Goal: Task Accomplishment & Management: Use online tool/utility

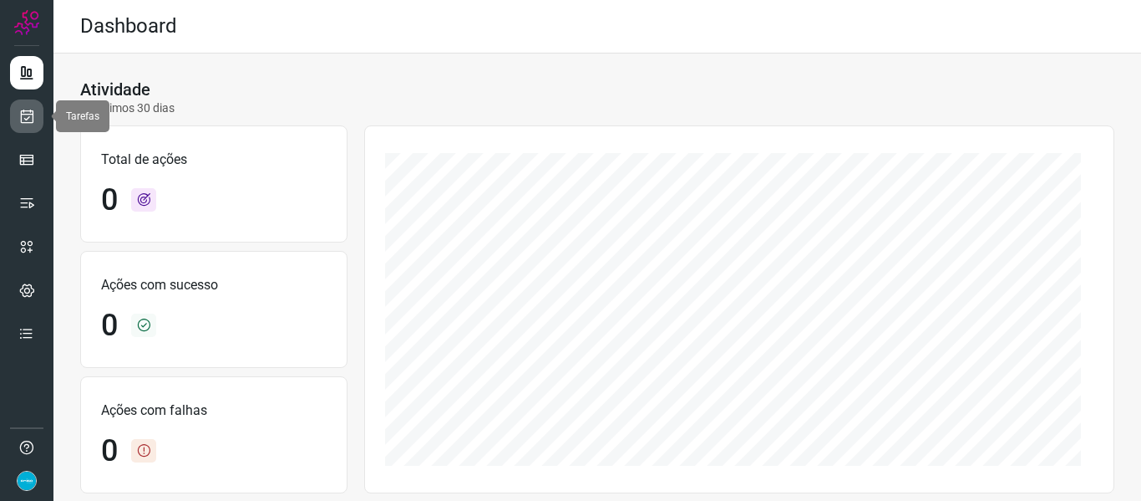
click at [35, 121] on link at bounding box center [26, 115] width 33 height 33
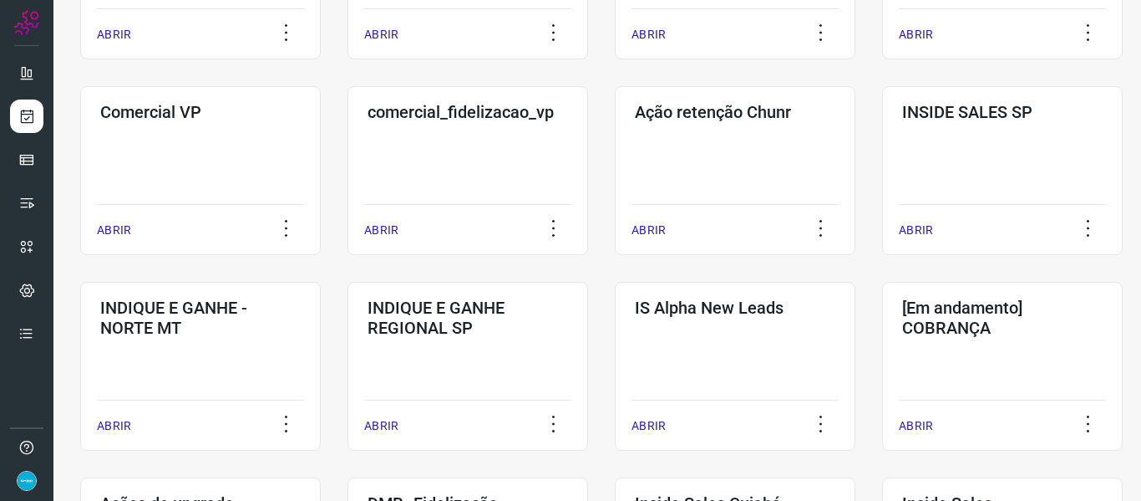
scroll to position [861, 0]
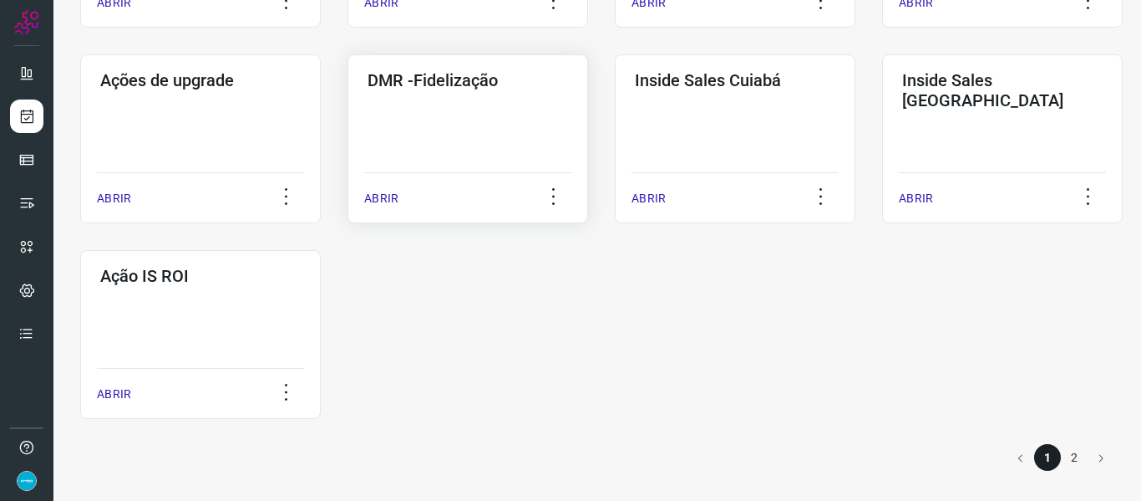
click at [389, 199] on p "ABRIR" at bounding box center [381, 199] width 34 height 18
click at [387, 194] on p "ABRIR" at bounding box center [381, 199] width 34 height 18
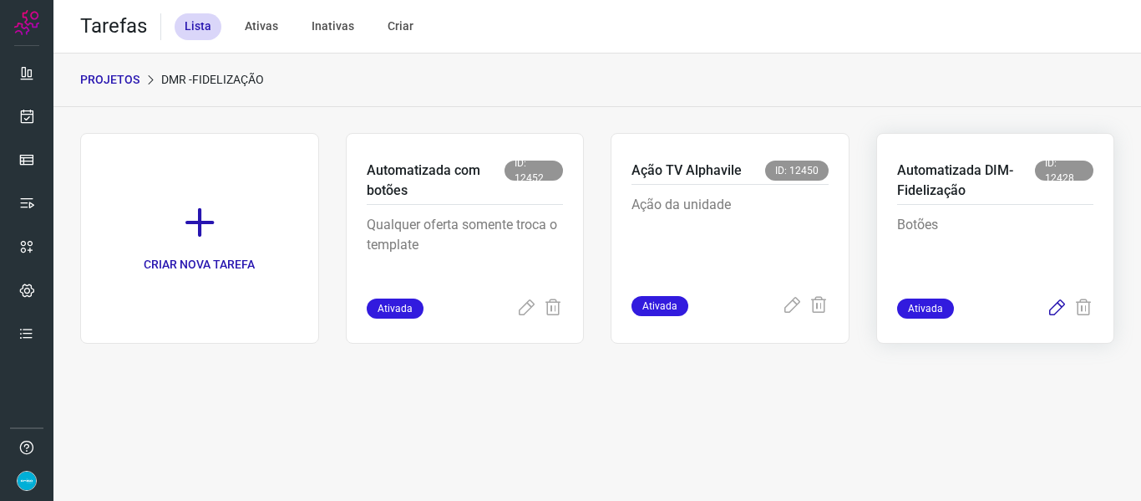
click at [1053, 311] on icon at bounding box center [1057, 308] width 20 height 20
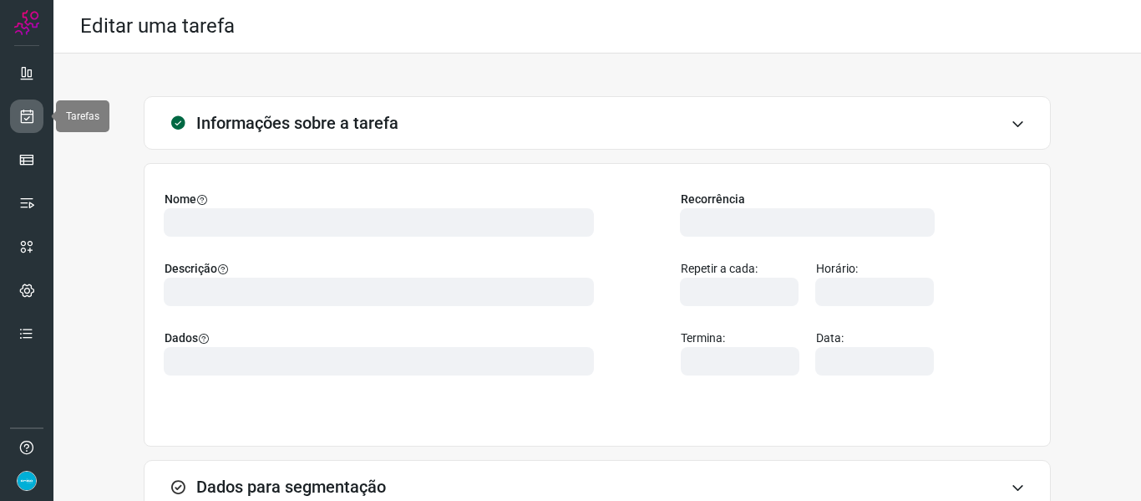
click at [28, 114] on icon at bounding box center [27, 116] width 18 height 17
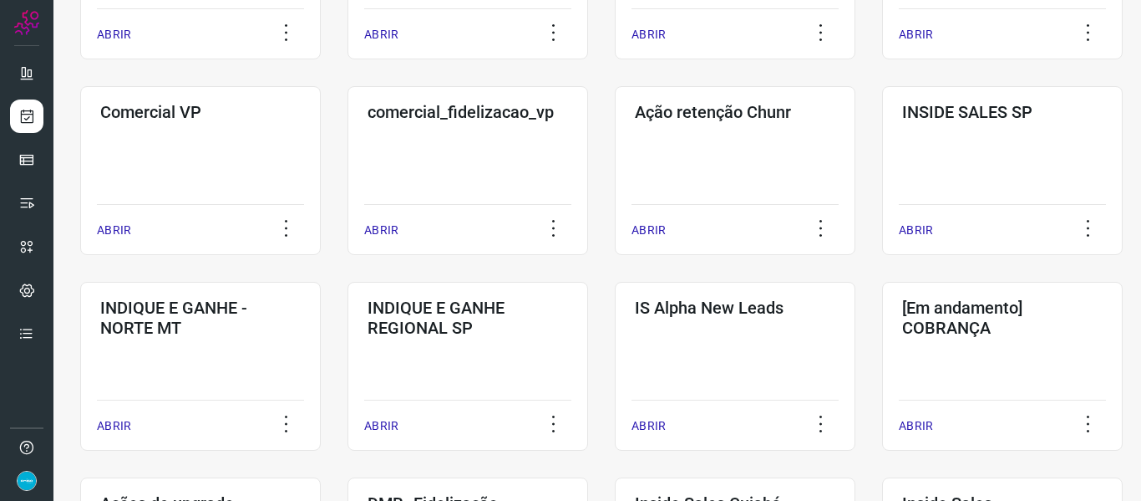
scroll to position [861, 0]
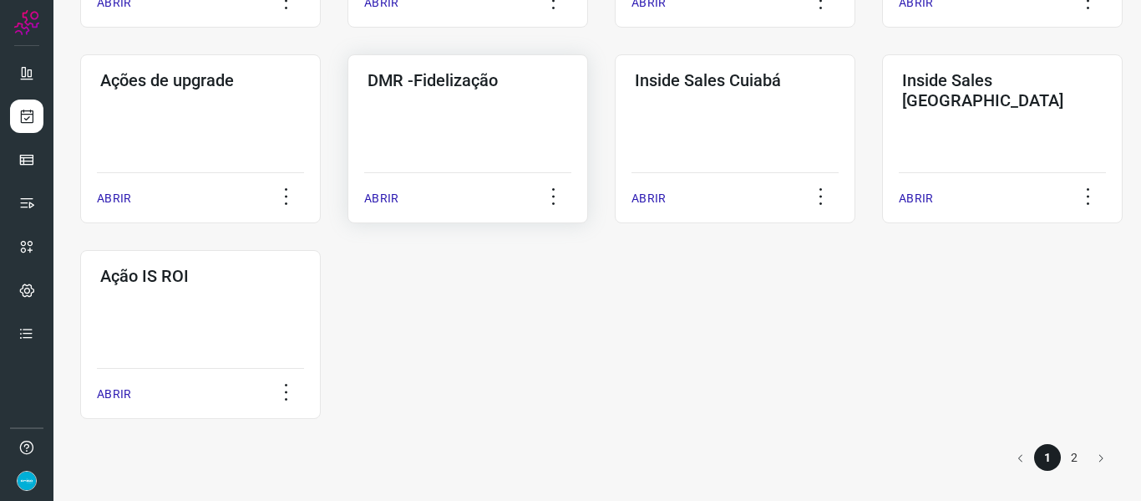
click at [386, 197] on p "ABRIR" at bounding box center [381, 199] width 34 height 18
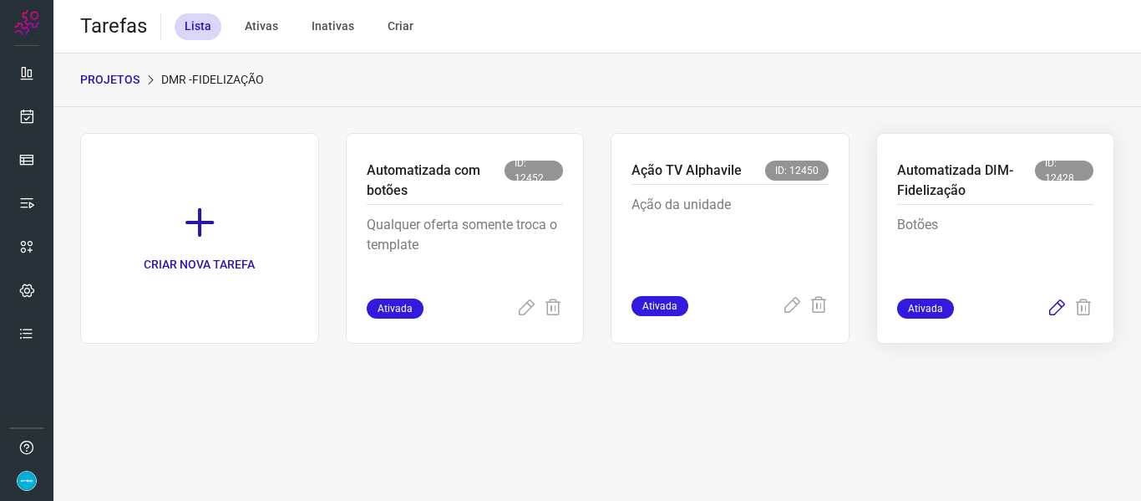
click at [1061, 311] on icon at bounding box center [1057, 308] width 20 height 20
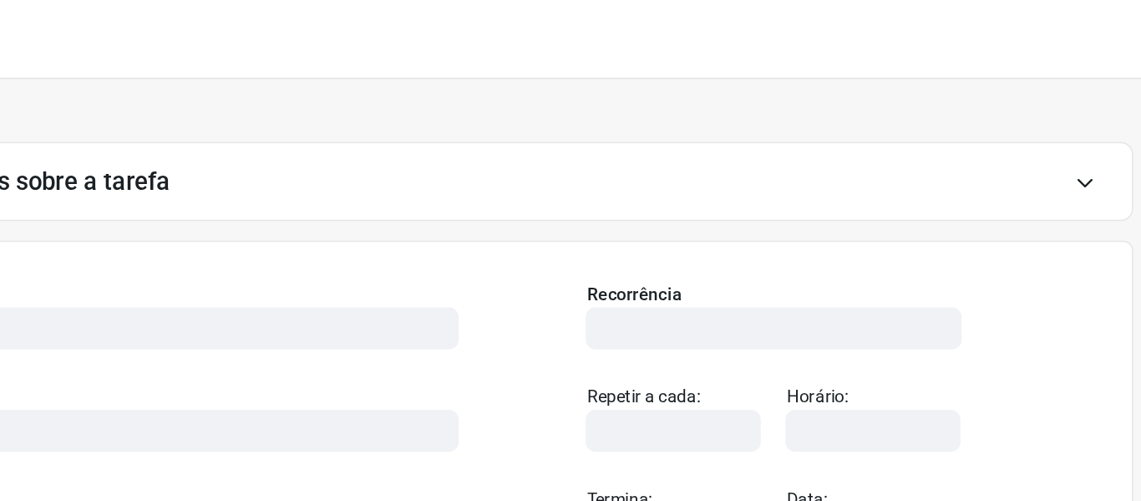
click at [886, 157] on form "Informações sobre a tarefa Nome Descrição Dados Recorrência Repetir a cada: Hor…" at bounding box center [597, 277] width 907 height 363
drag, startPoint x: 887, startPoint y: 172, endPoint x: 887, endPoint y: 275, distance: 102.8
click at [887, 275] on div "Nome Descrição Dados Recorrência Repetir a cada: Horário: Termina: Data:" at bounding box center [597, 304] width 907 height 283
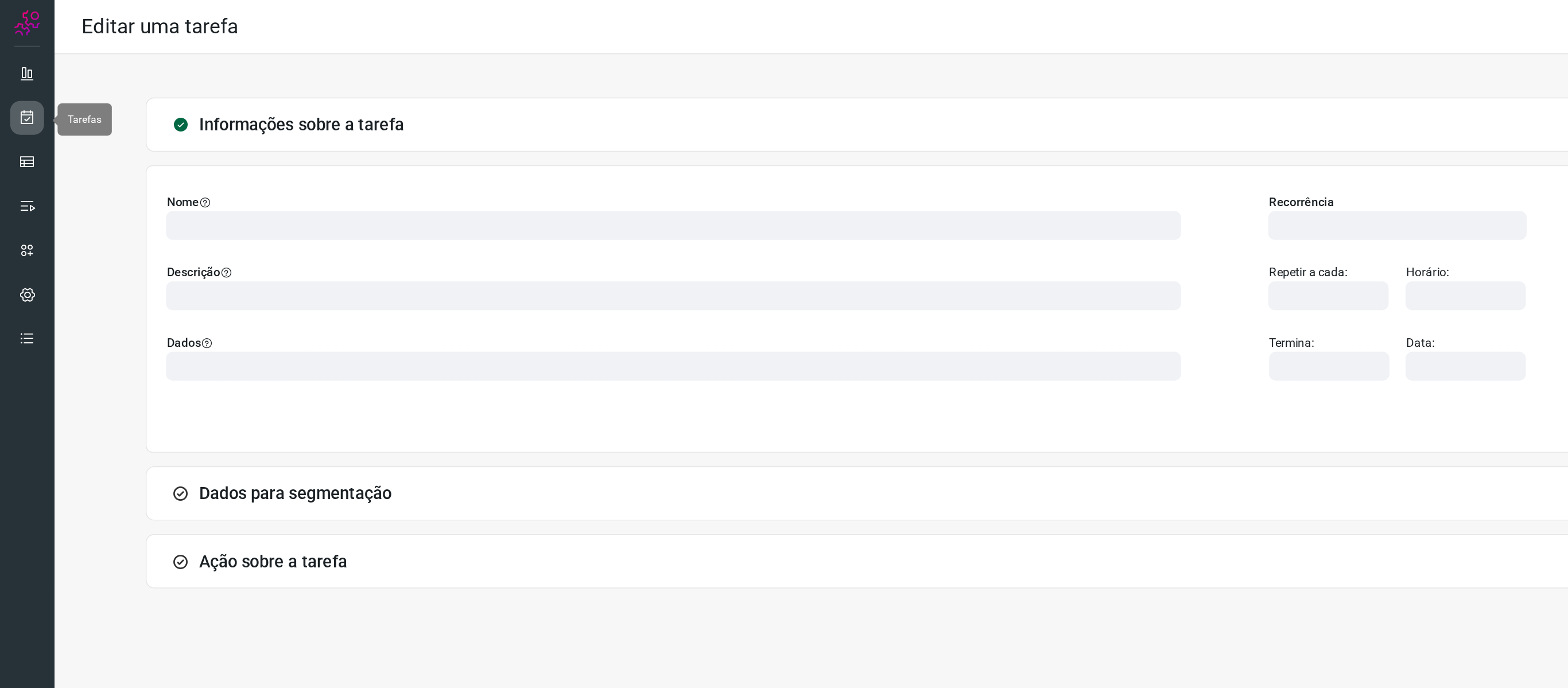
click at [16, 82] on icon at bounding box center [19, 80] width 12 height 12
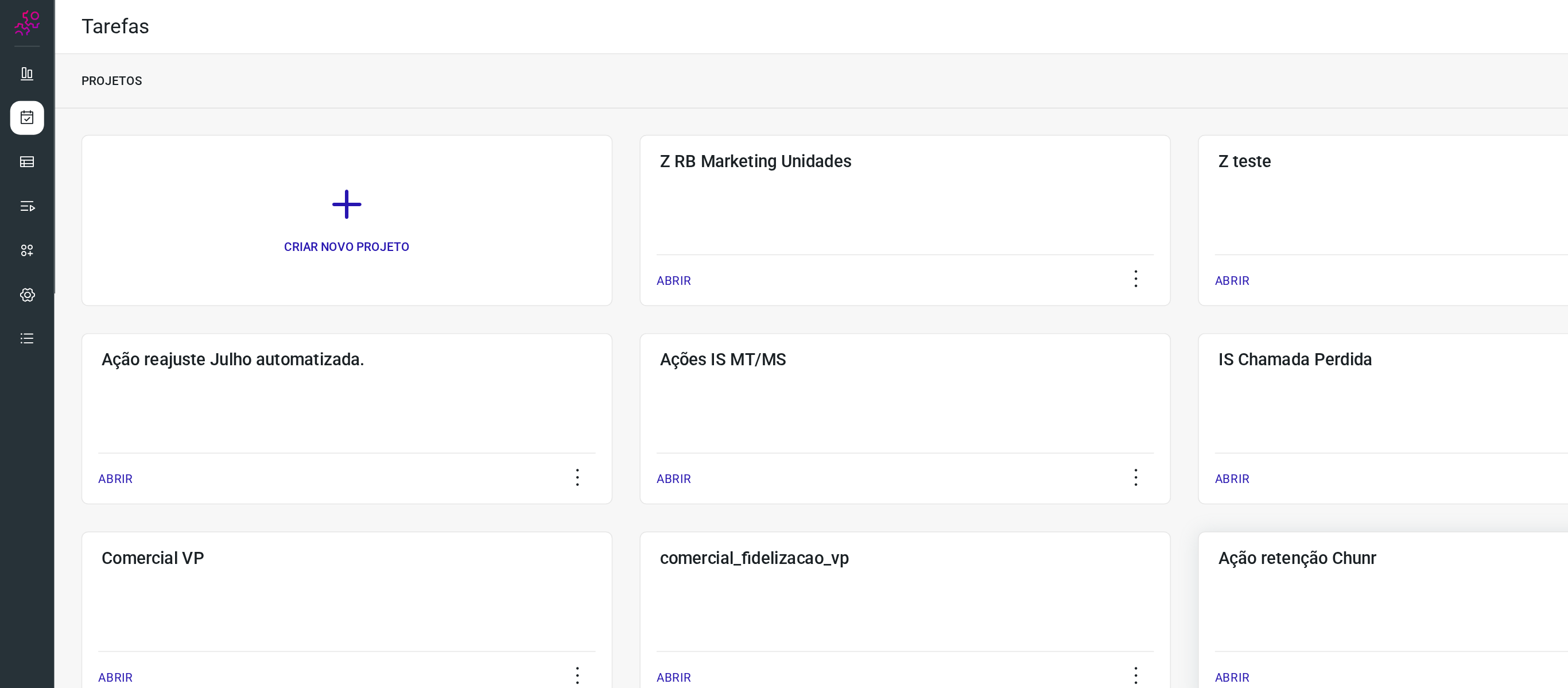
click at [626, 274] on div "Ação retenção Chunr" at bounding box center [991, 375] width 337 height 19
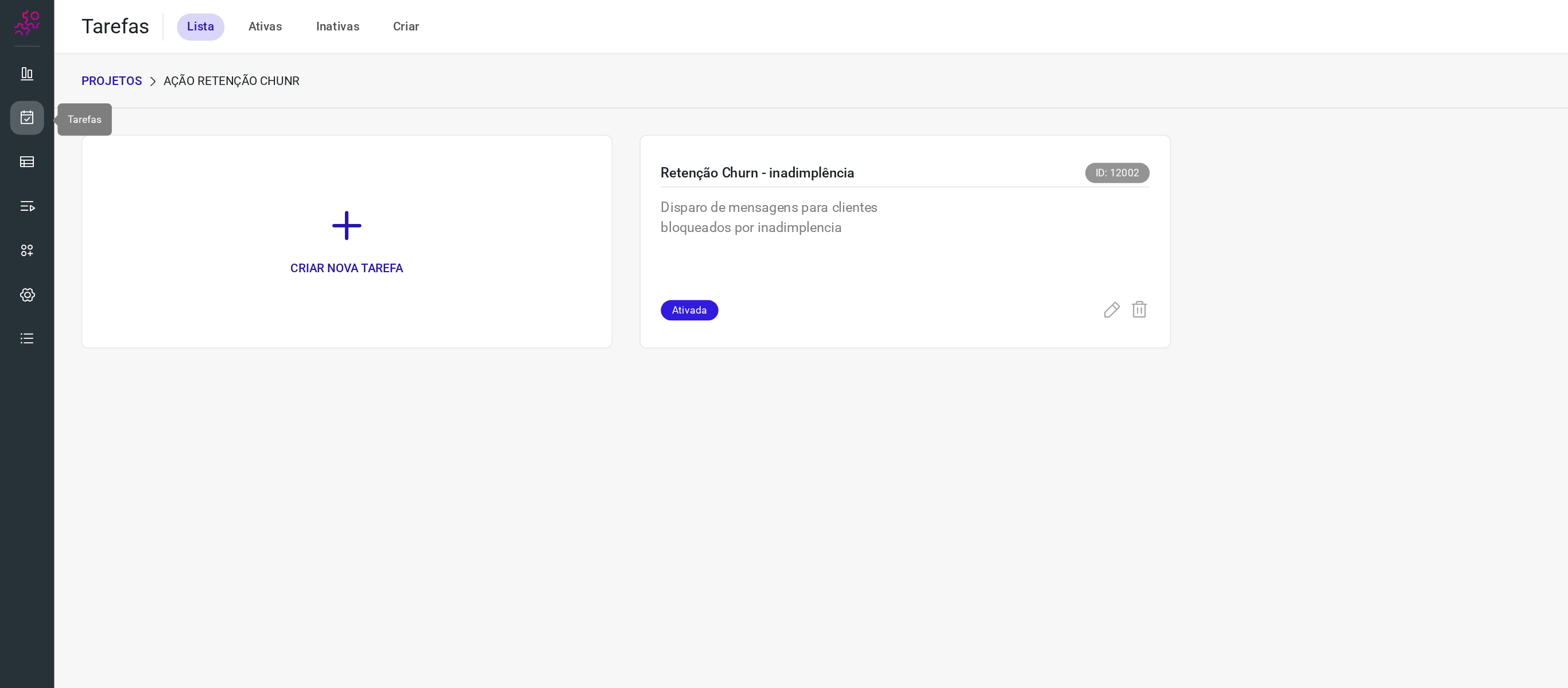
click at [18, 82] on icon at bounding box center [19, 80] width 12 height 12
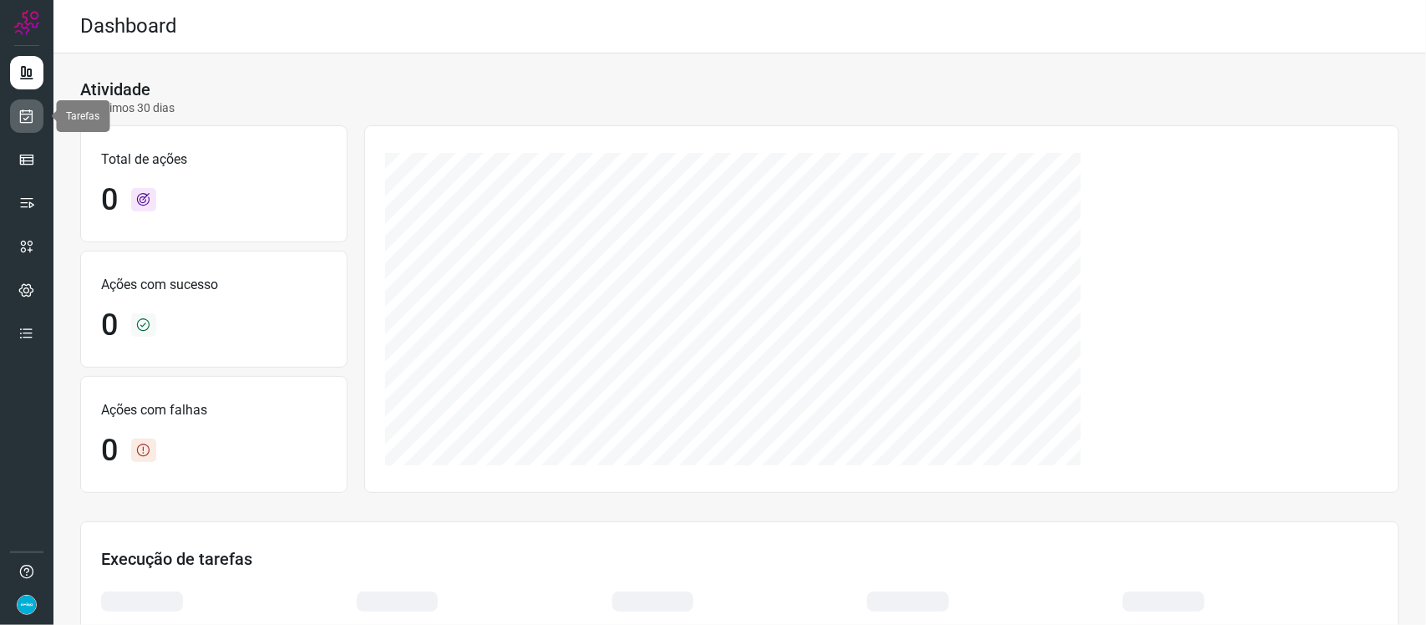
drag, startPoint x: 1812, startPoint y: 5, endPoint x: 22, endPoint y: 119, distance: 1793.5
click at [22, 119] on icon at bounding box center [27, 116] width 18 height 17
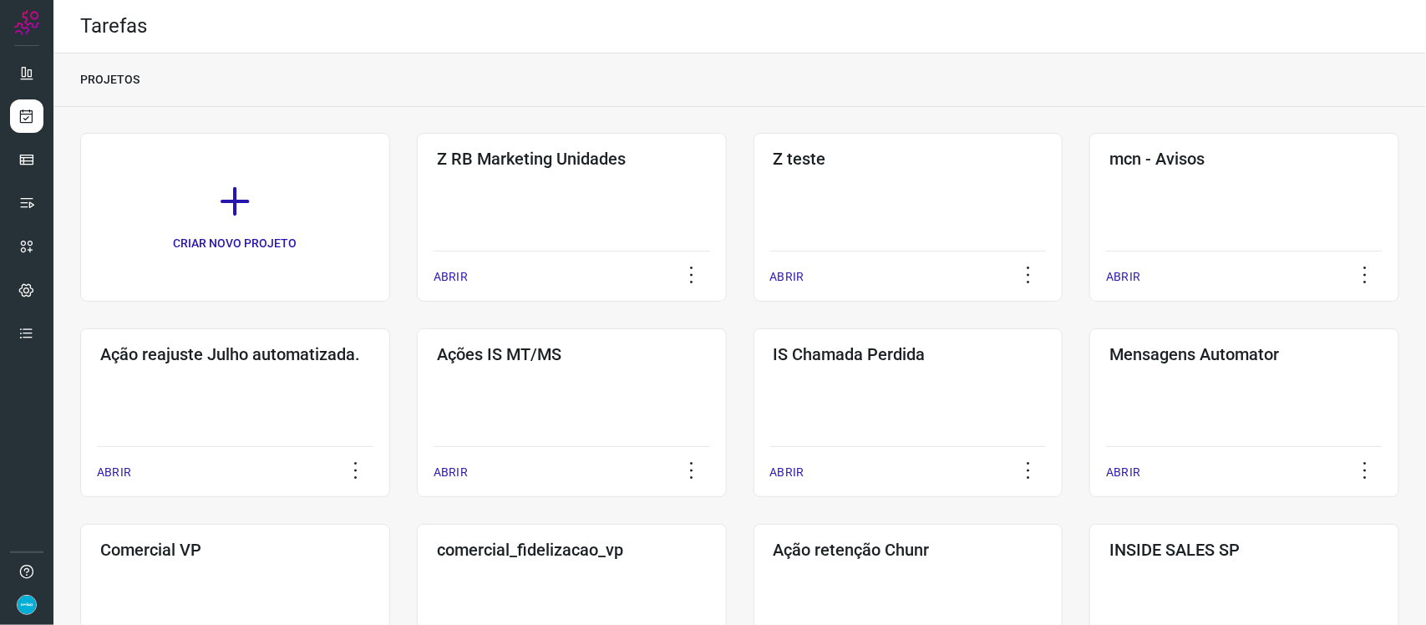
scroll to position [547, 0]
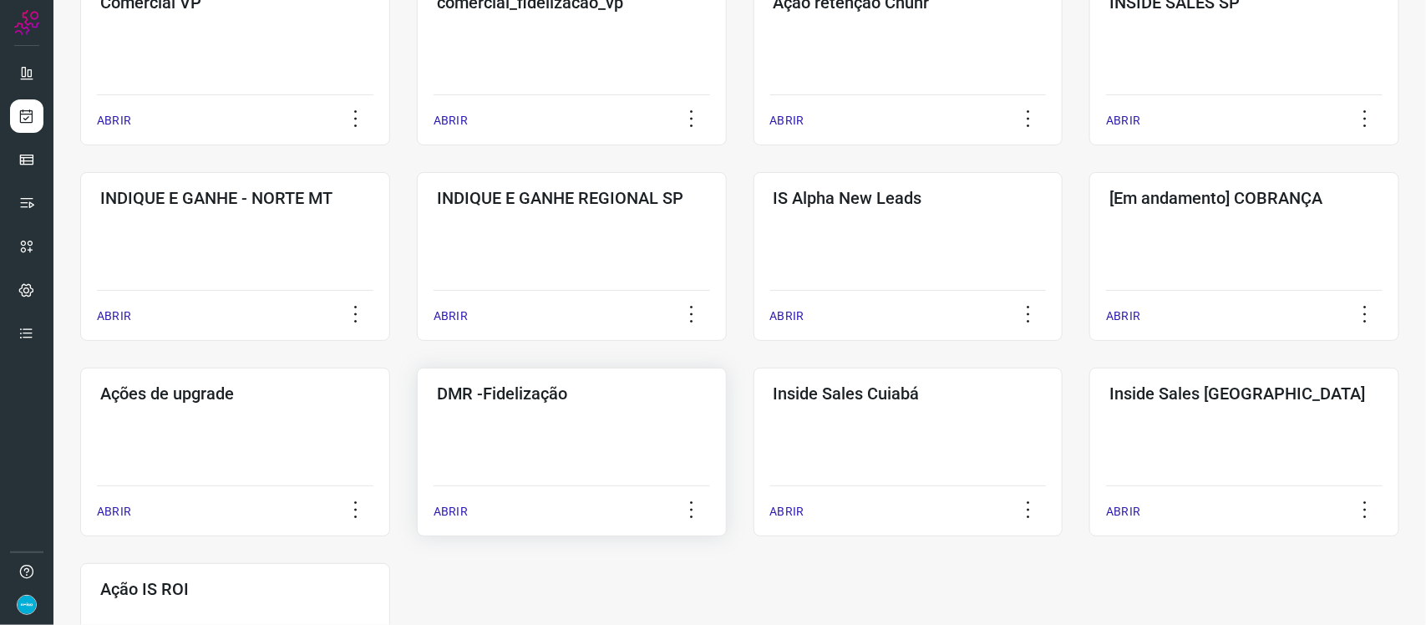
click at [444, 504] on p "ABRIR" at bounding box center [451, 512] width 34 height 18
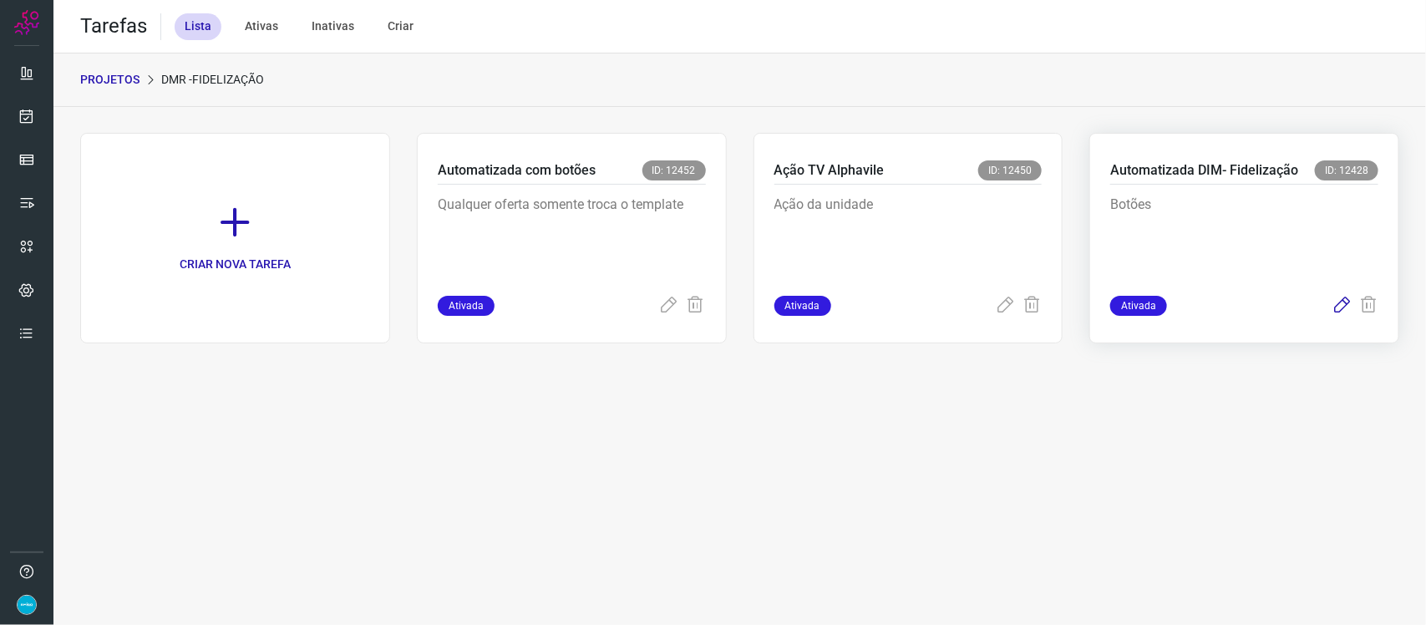
click at [1341, 298] on icon at bounding box center [1342, 306] width 20 height 20
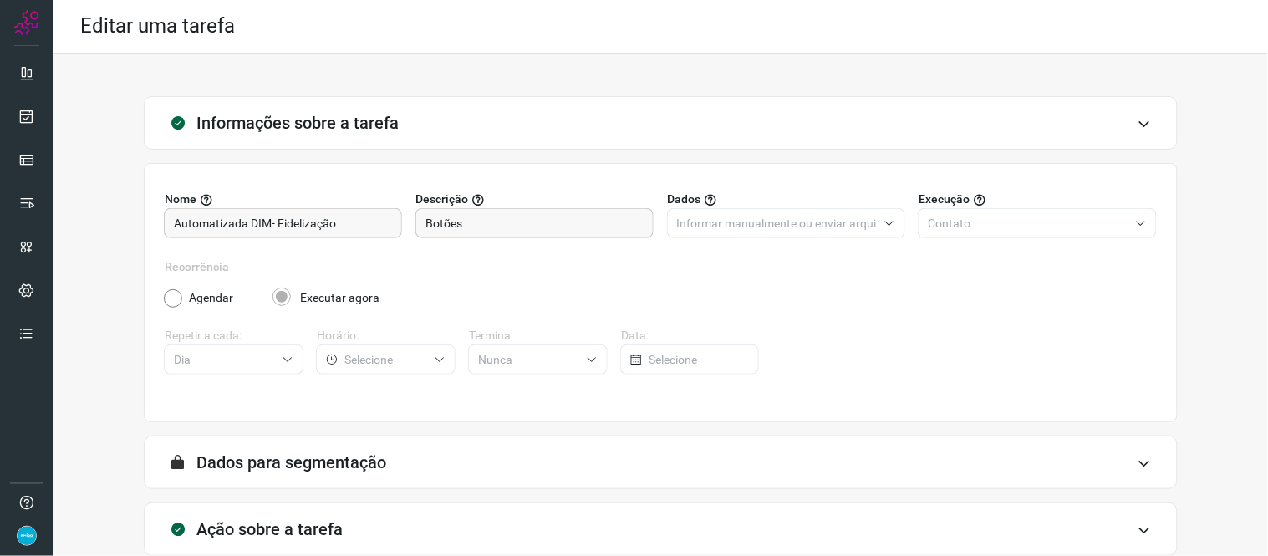
drag, startPoint x: 1392, startPoint y: 0, endPoint x: 762, endPoint y: 85, distance: 635.8
click at [762, 85] on div "Informações sobre a tarefa Nome Automatizada DIM- Fidelização Descrição Botões …" at bounding box center [660, 352] width 1214 height 599
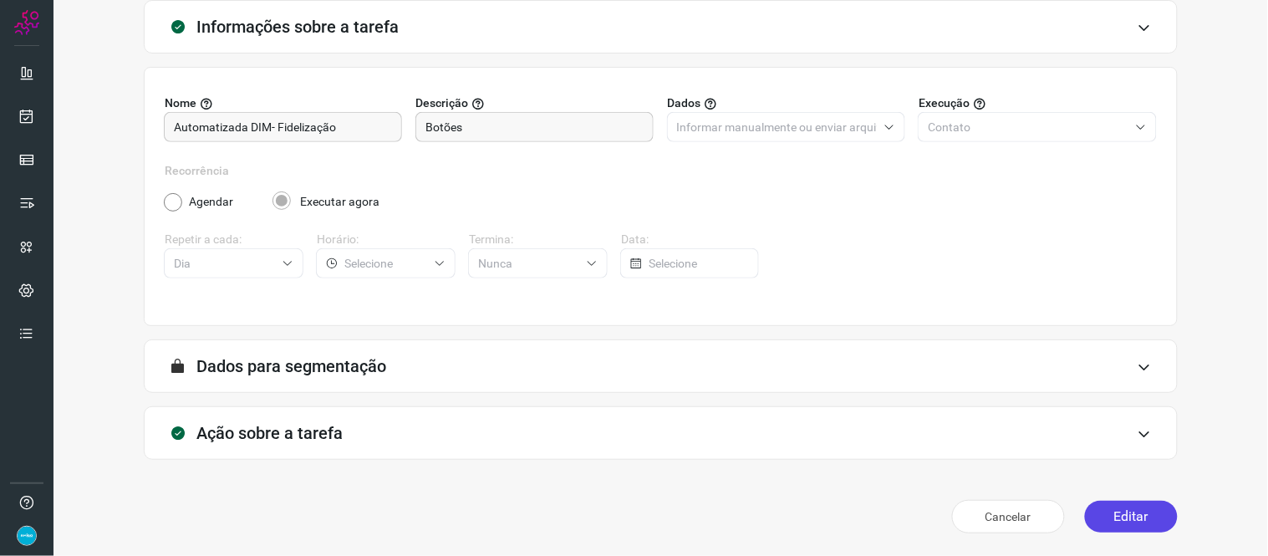
click at [1146, 507] on button "Editar" at bounding box center [1131, 517] width 93 height 32
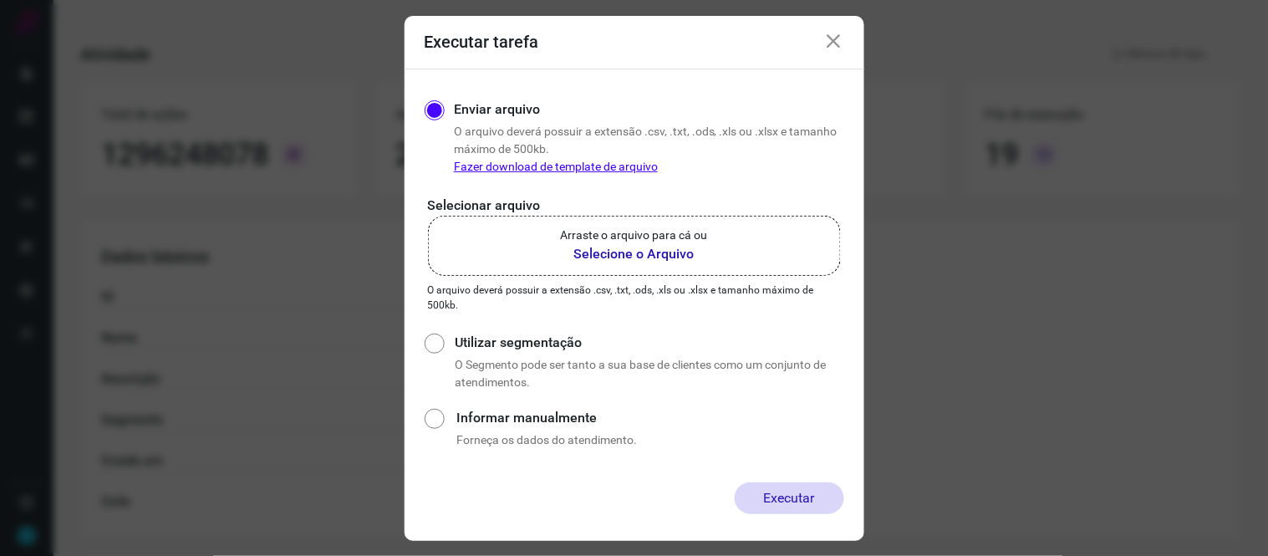
click at [622, 246] on b "Selecione o Arquivo" at bounding box center [634, 254] width 147 height 20
click at [0, 0] on input "Arraste o arquivo para cá ou Selecione o Arquivo" at bounding box center [0, 0] width 0 height 0
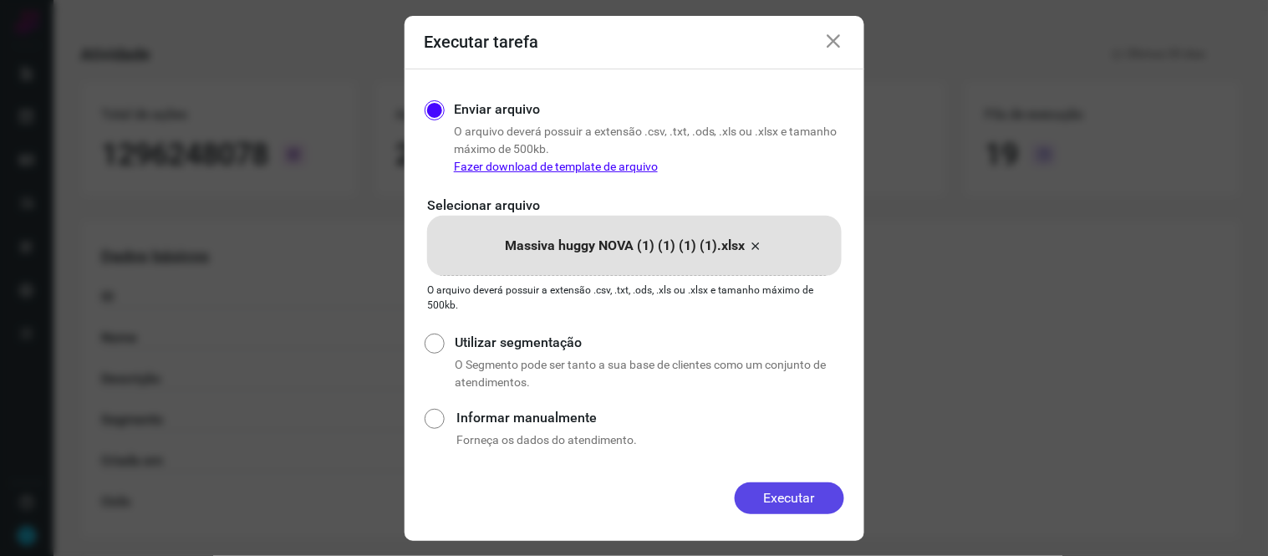
click at [808, 500] on button "Executar" at bounding box center [788, 498] width 109 height 32
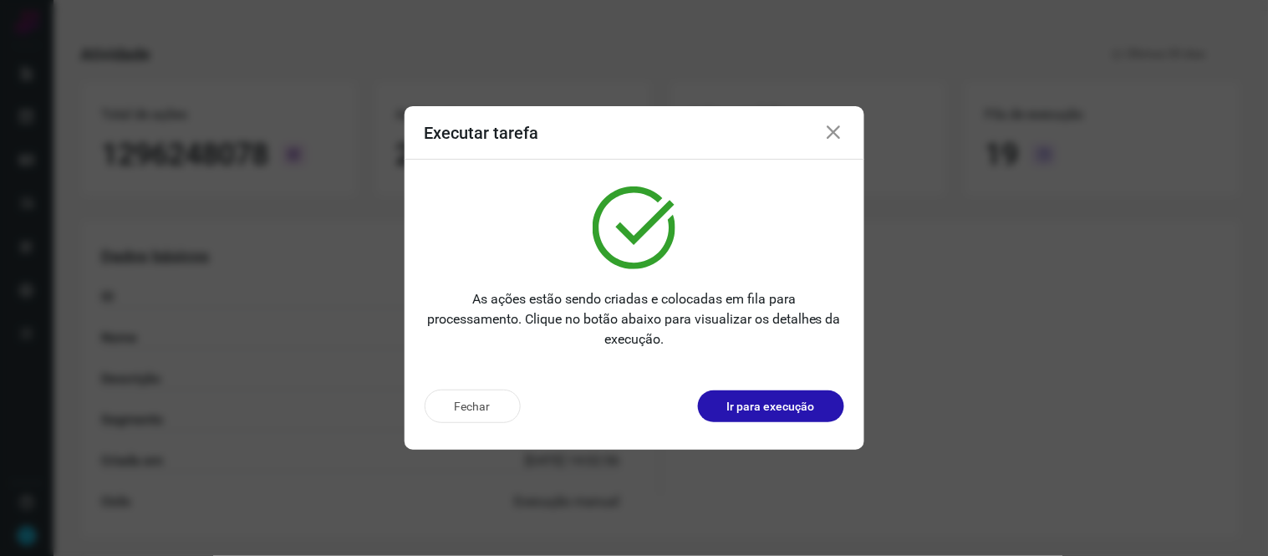
click at [841, 132] on icon at bounding box center [834, 133] width 20 height 20
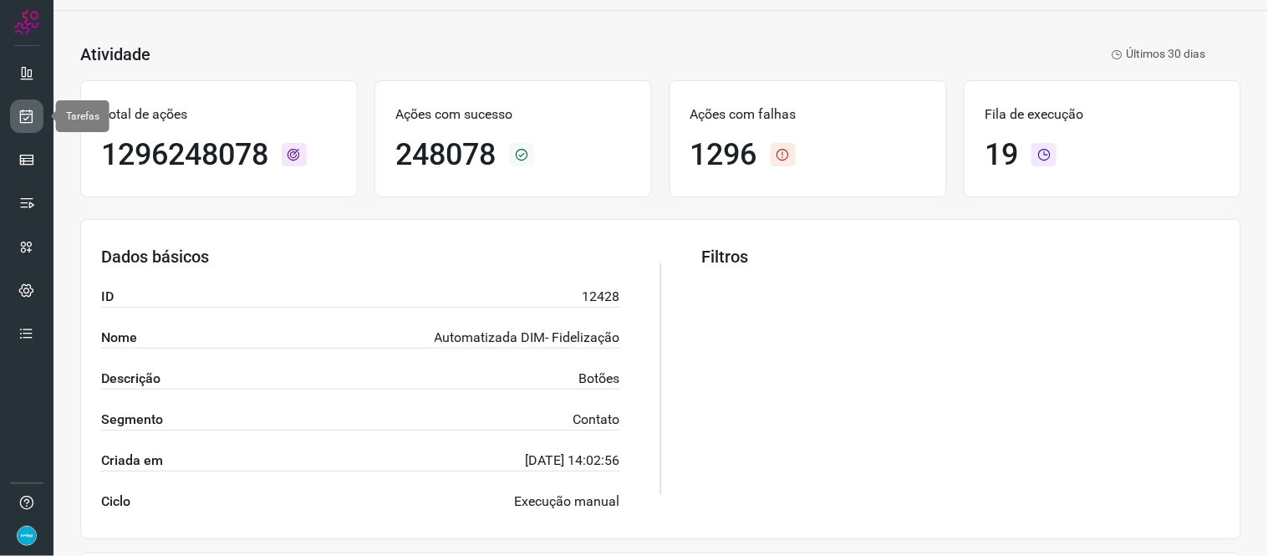
click at [28, 117] on icon at bounding box center [27, 116] width 18 height 17
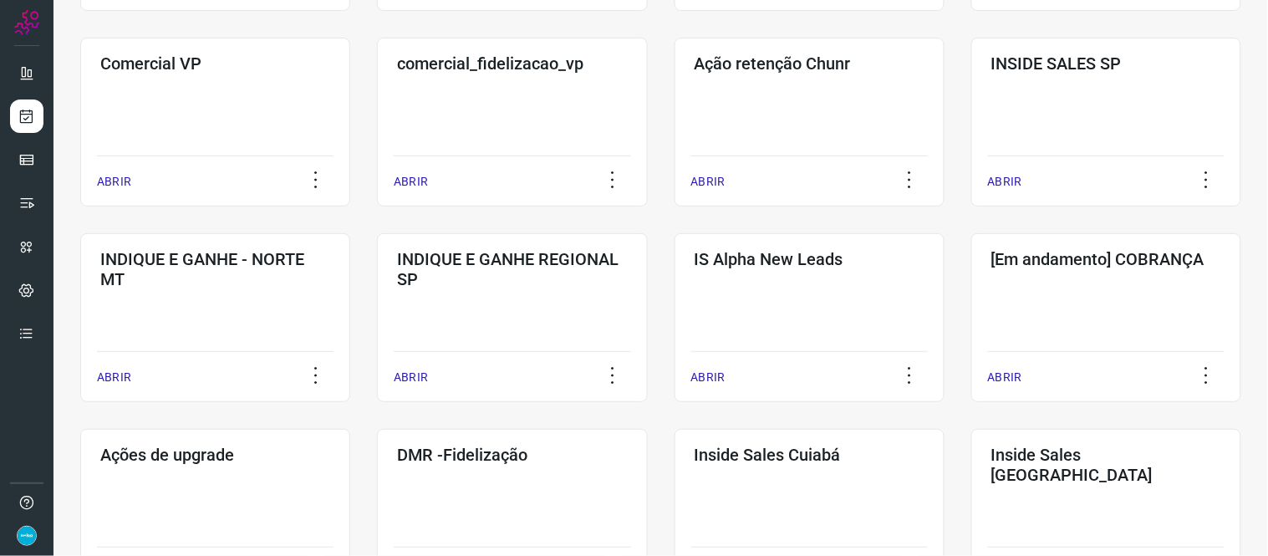
scroll to position [805, 0]
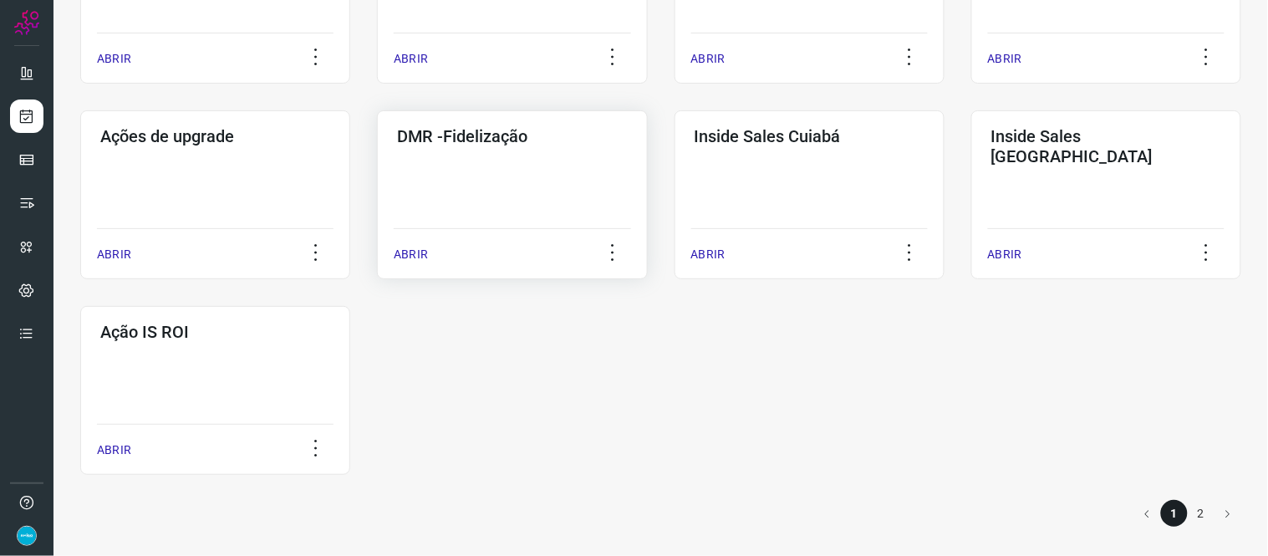
click at [414, 247] on p "ABRIR" at bounding box center [411, 255] width 34 height 18
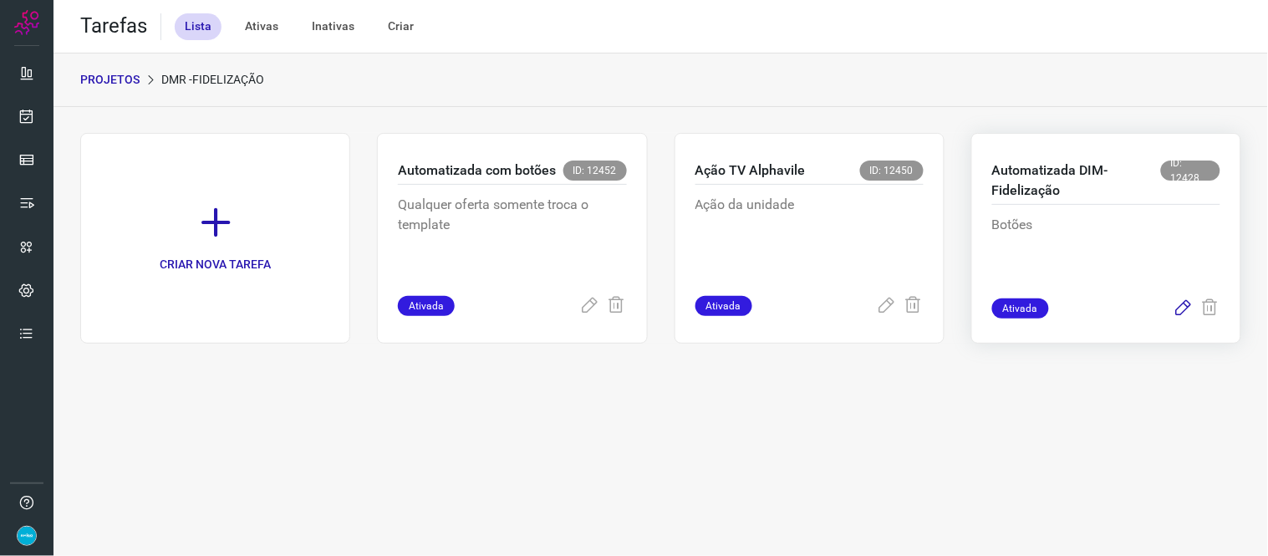
click at [1187, 311] on icon at bounding box center [1183, 308] width 20 height 20
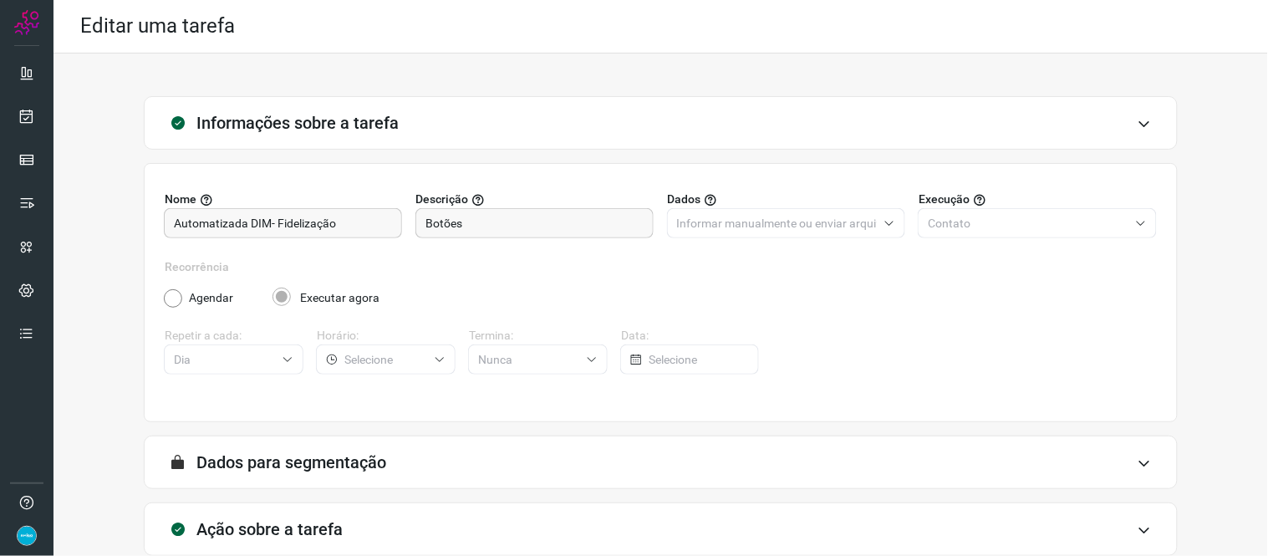
scroll to position [96, 0]
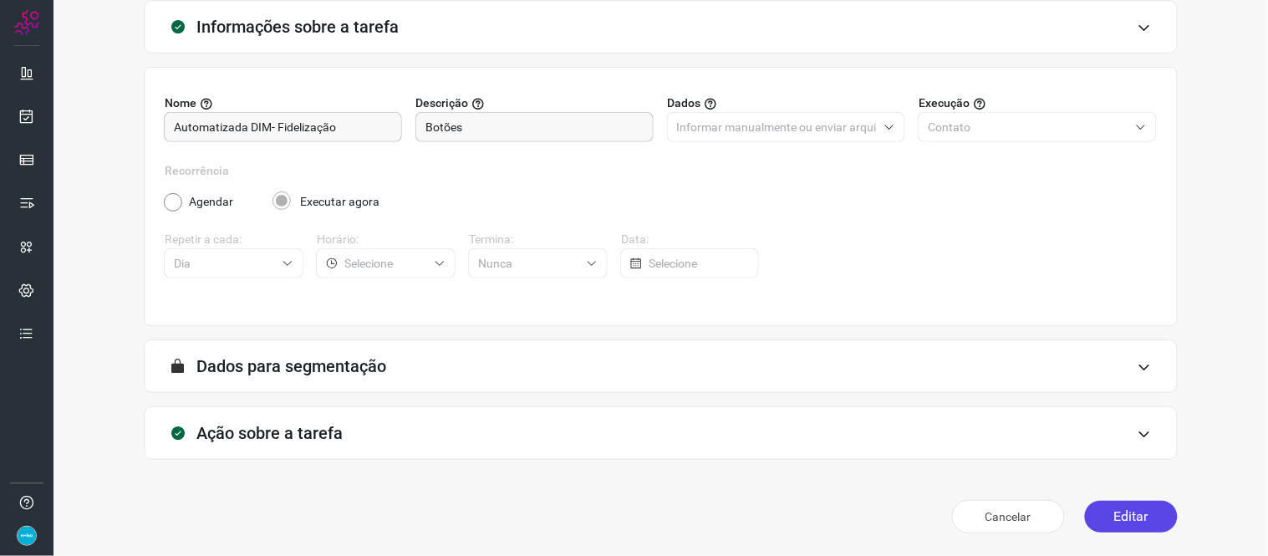
click at [1117, 515] on button "Editar" at bounding box center [1131, 517] width 93 height 32
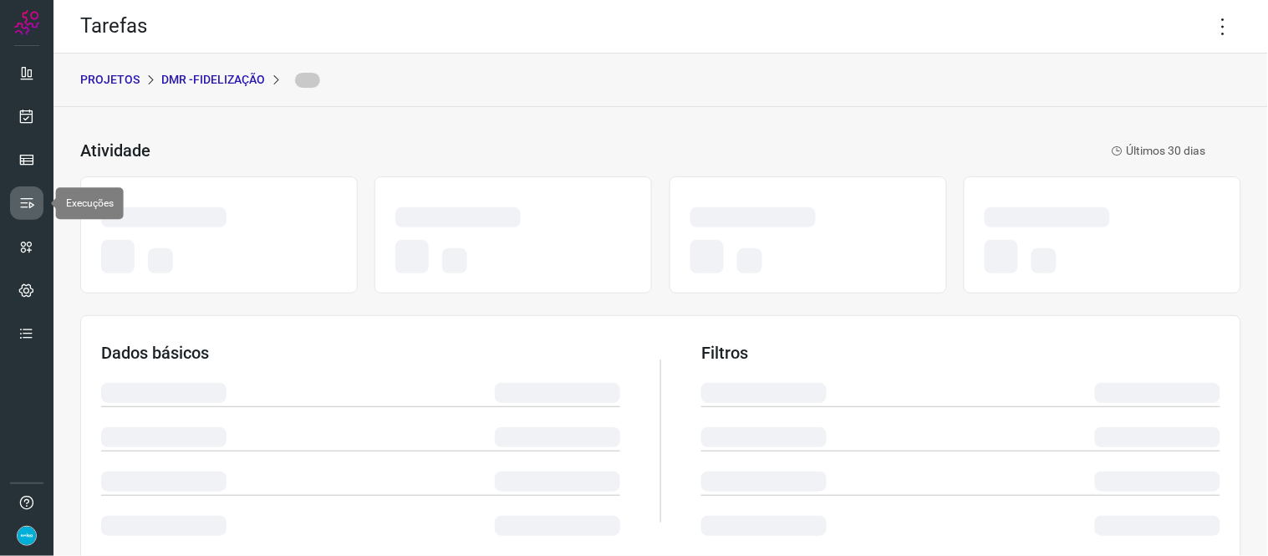
click at [21, 202] on icon at bounding box center [26, 203] width 17 height 17
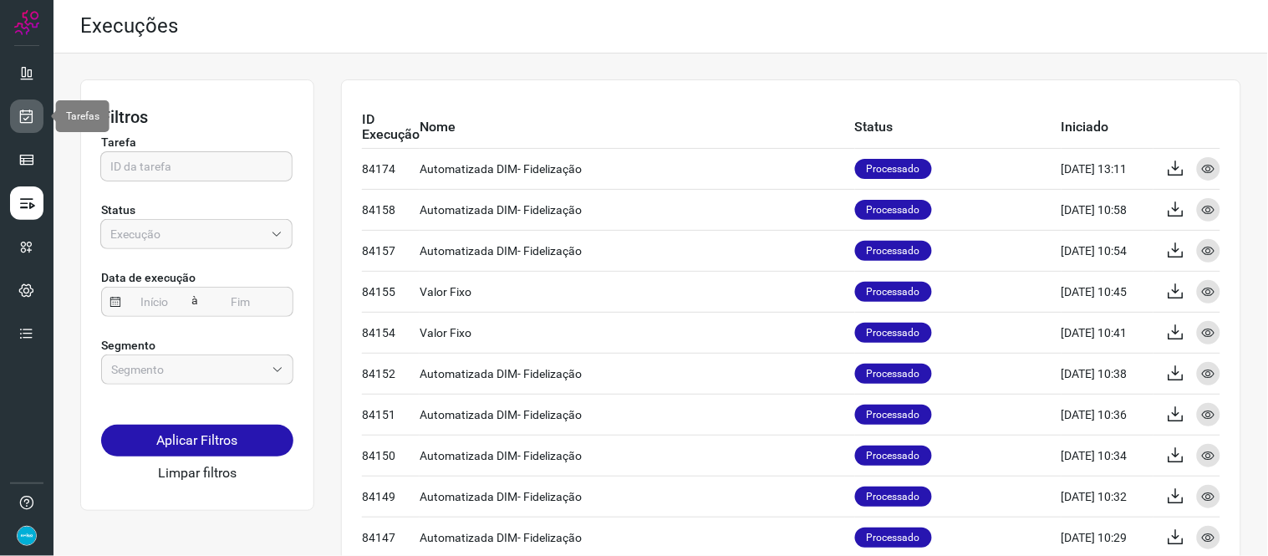
click at [32, 114] on icon at bounding box center [27, 116] width 18 height 17
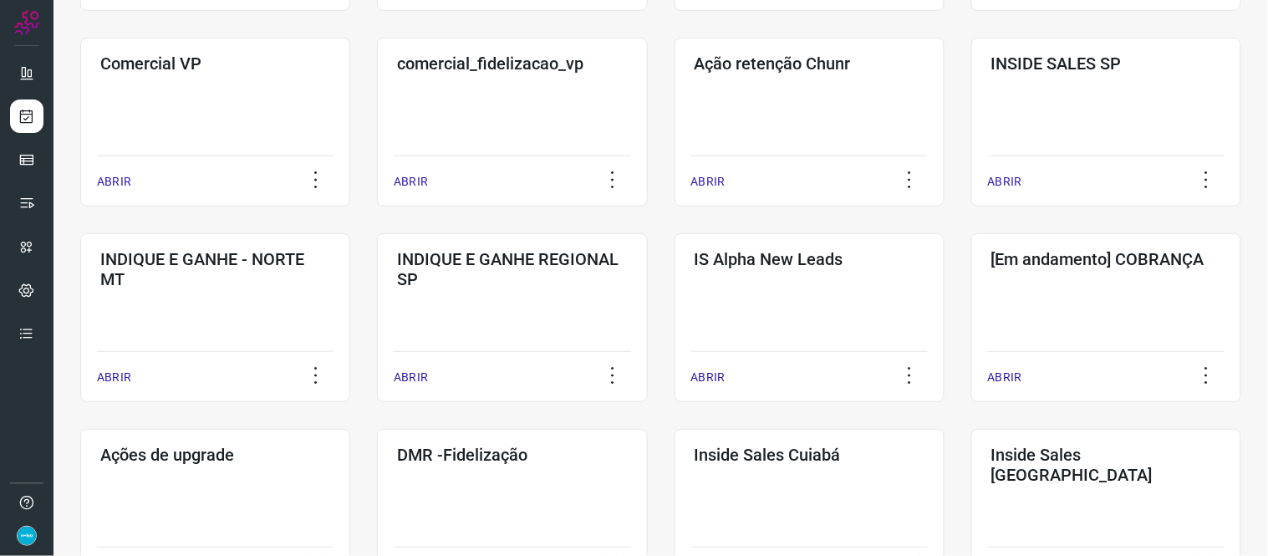
scroll to position [805, 0]
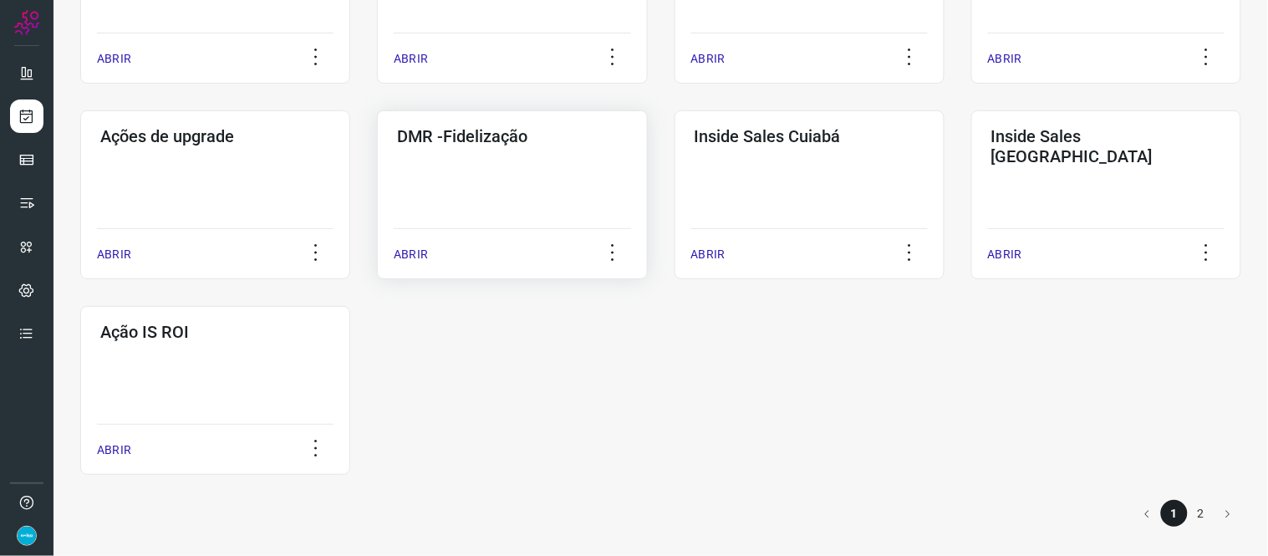
click at [418, 251] on p "ABRIR" at bounding box center [411, 255] width 34 height 18
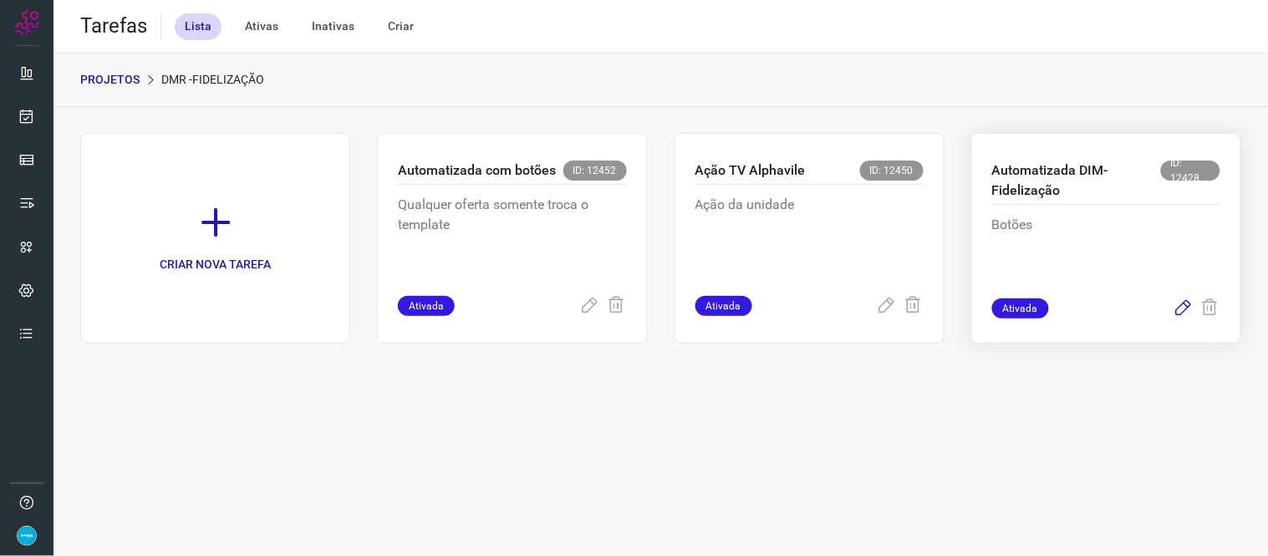
click at [1183, 306] on icon at bounding box center [1183, 308] width 20 height 20
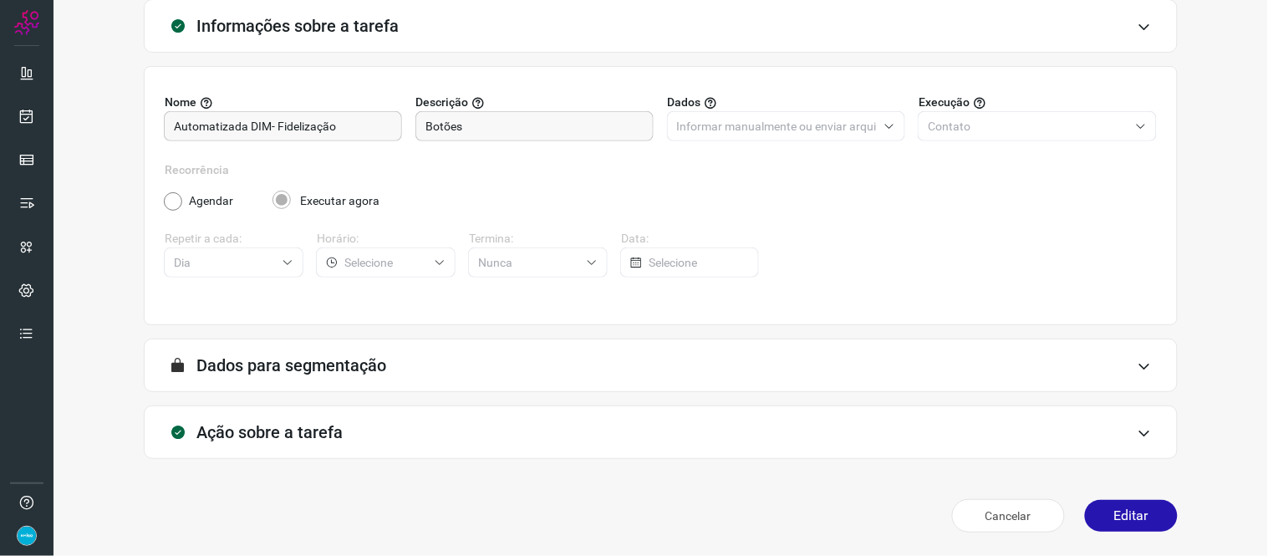
scroll to position [96, 0]
click at [1105, 512] on button "Editar" at bounding box center [1131, 517] width 93 height 32
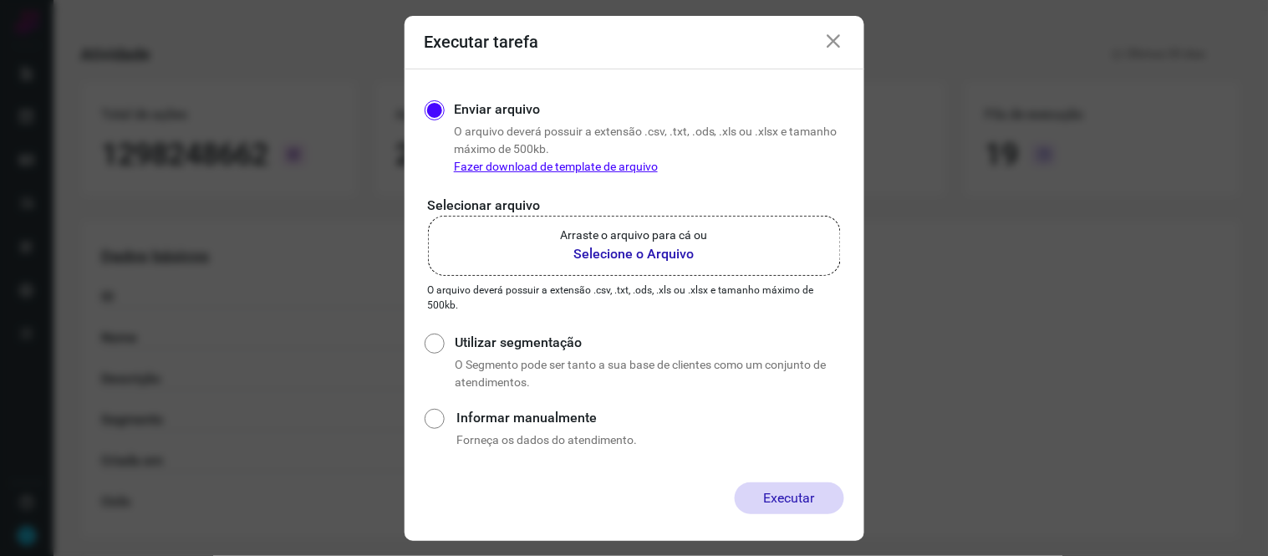
click at [644, 257] on b "Selecione o Arquivo" at bounding box center [634, 254] width 147 height 20
click at [0, 0] on input "Arraste o arquivo para cá ou Selecione o Arquivo" at bounding box center [0, 0] width 0 height 0
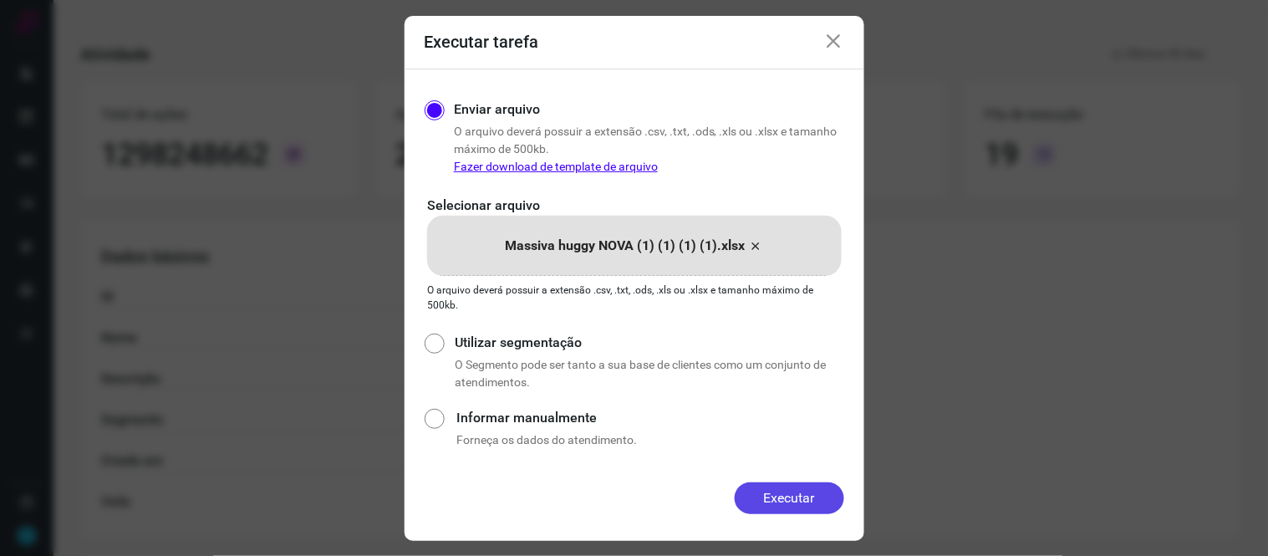
click at [815, 495] on button "Executar" at bounding box center [788, 498] width 109 height 32
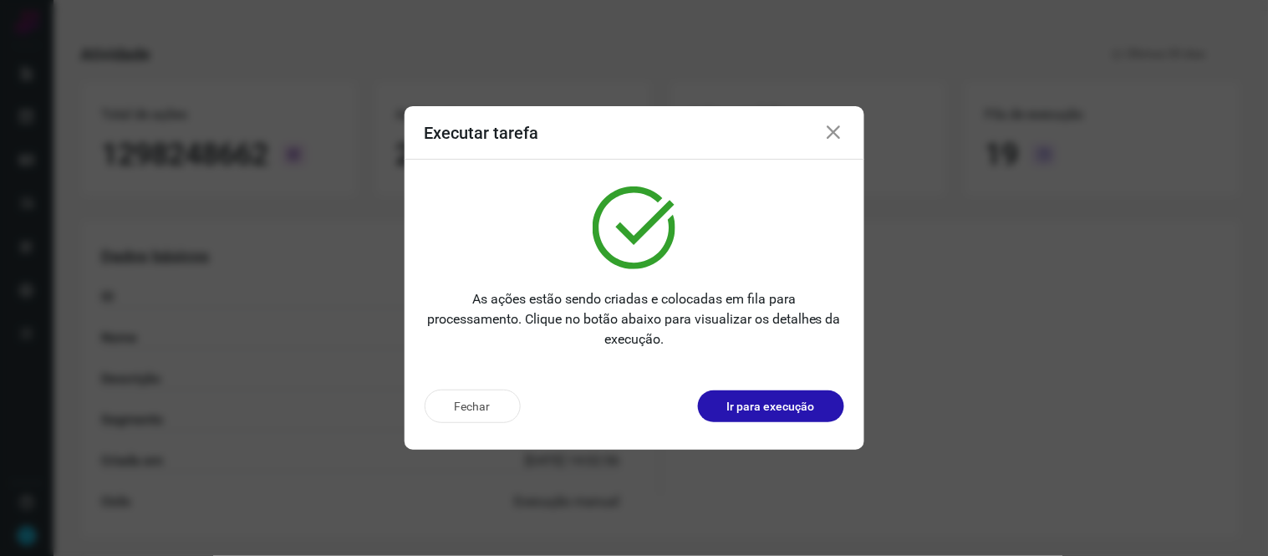
click at [834, 138] on icon at bounding box center [834, 133] width 20 height 20
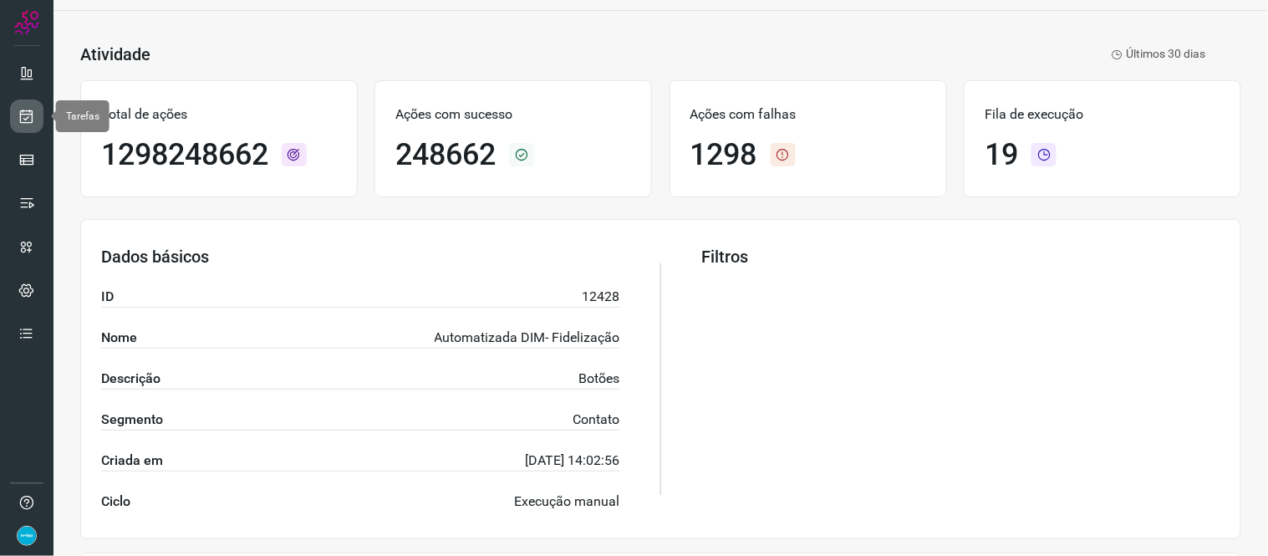
click at [26, 111] on icon at bounding box center [27, 116] width 18 height 17
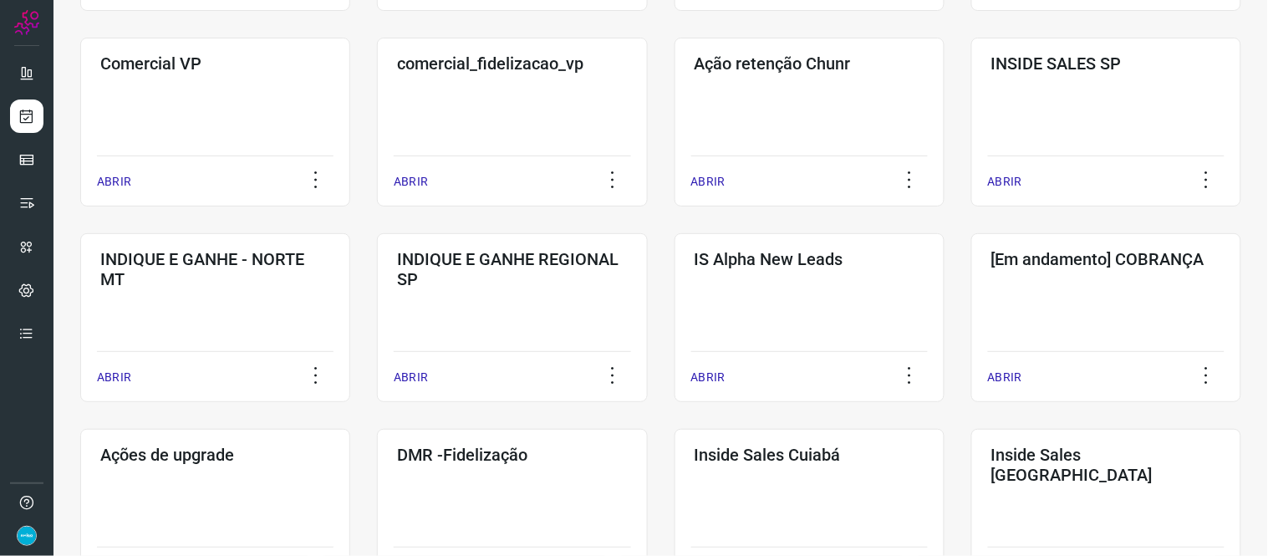
scroll to position [805, 0]
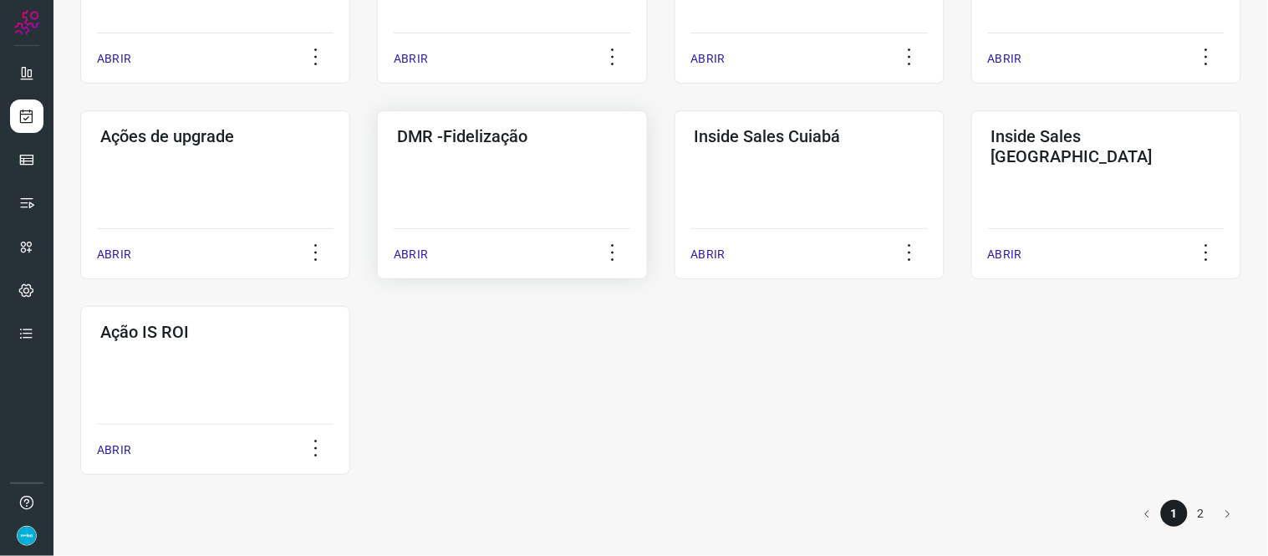
click at [408, 252] on p "ABRIR" at bounding box center [411, 255] width 34 height 18
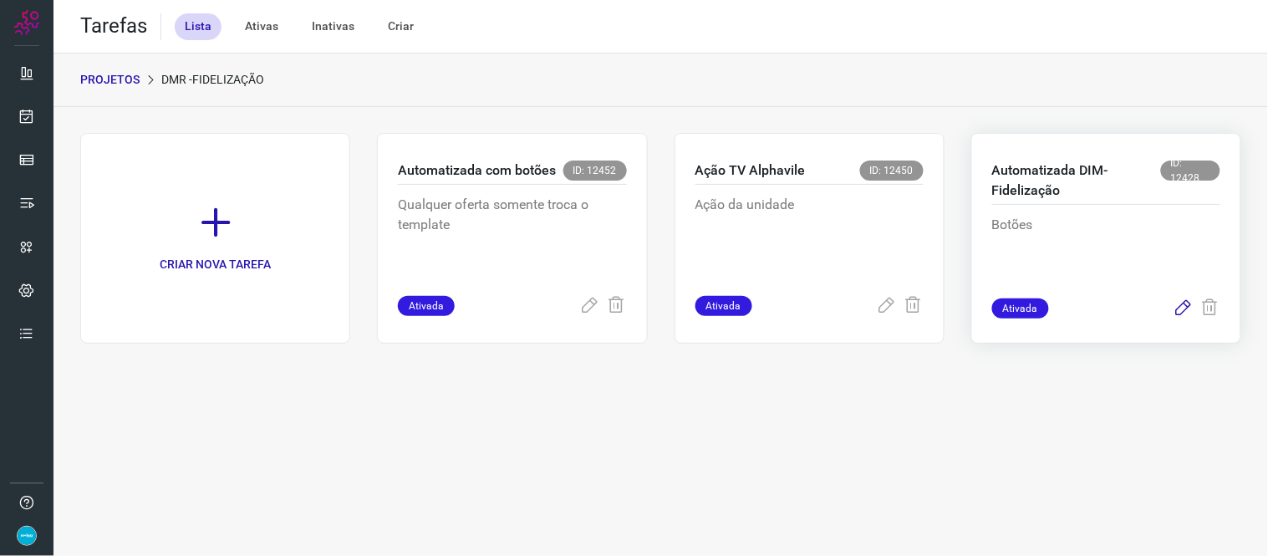
click at [1182, 307] on icon at bounding box center [1183, 308] width 20 height 20
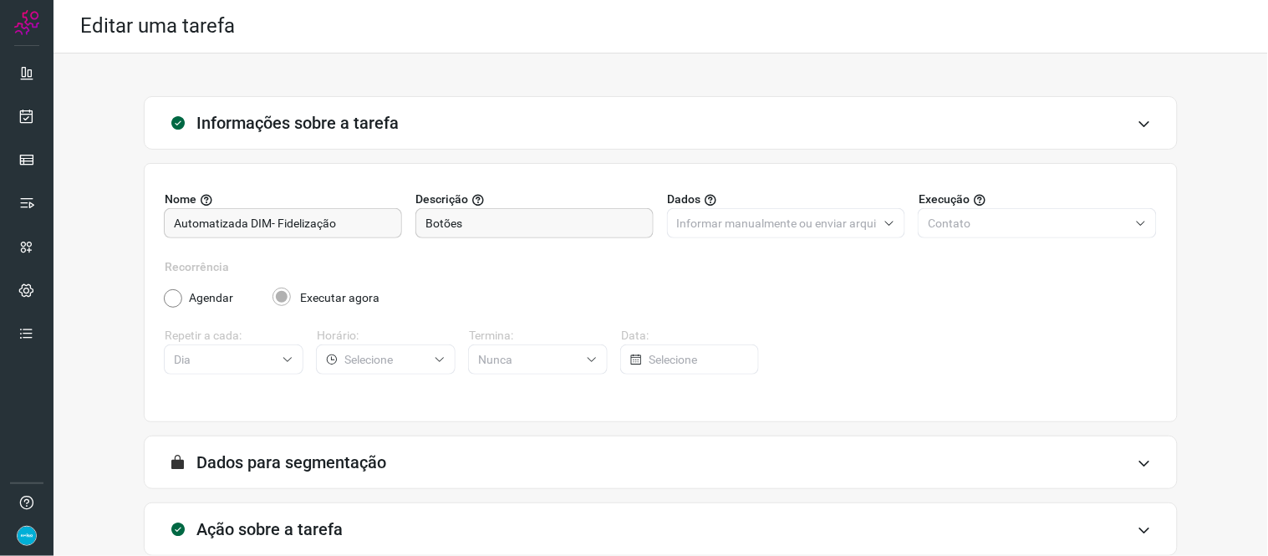
scroll to position [96, 0]
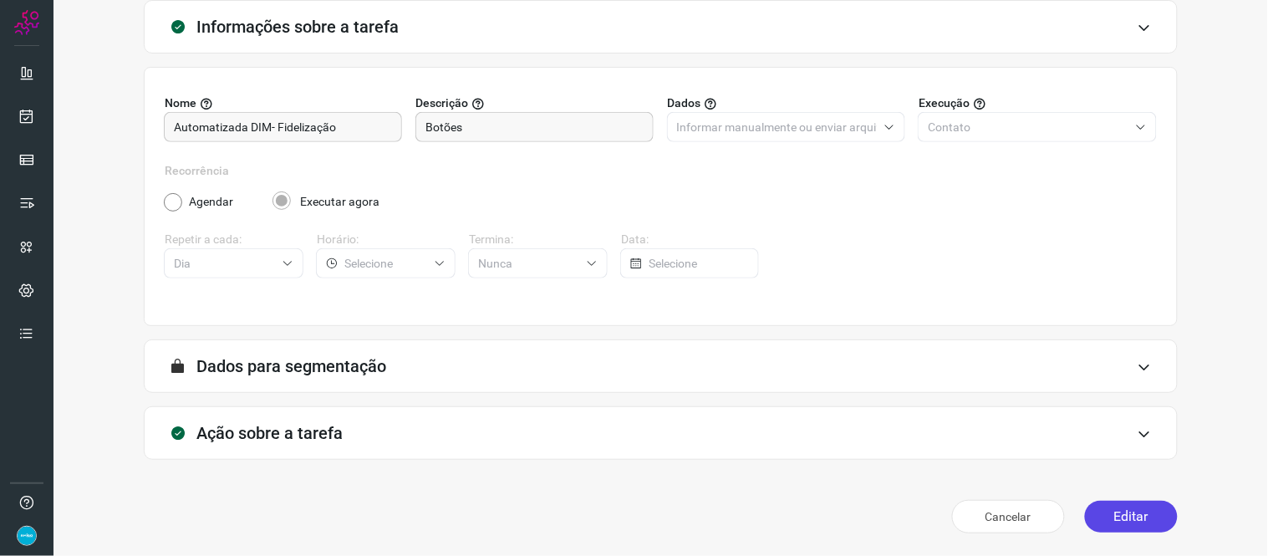
click at [1128, 508] on button "Editar" at bounding box center [1131, 517] width 93 height 32
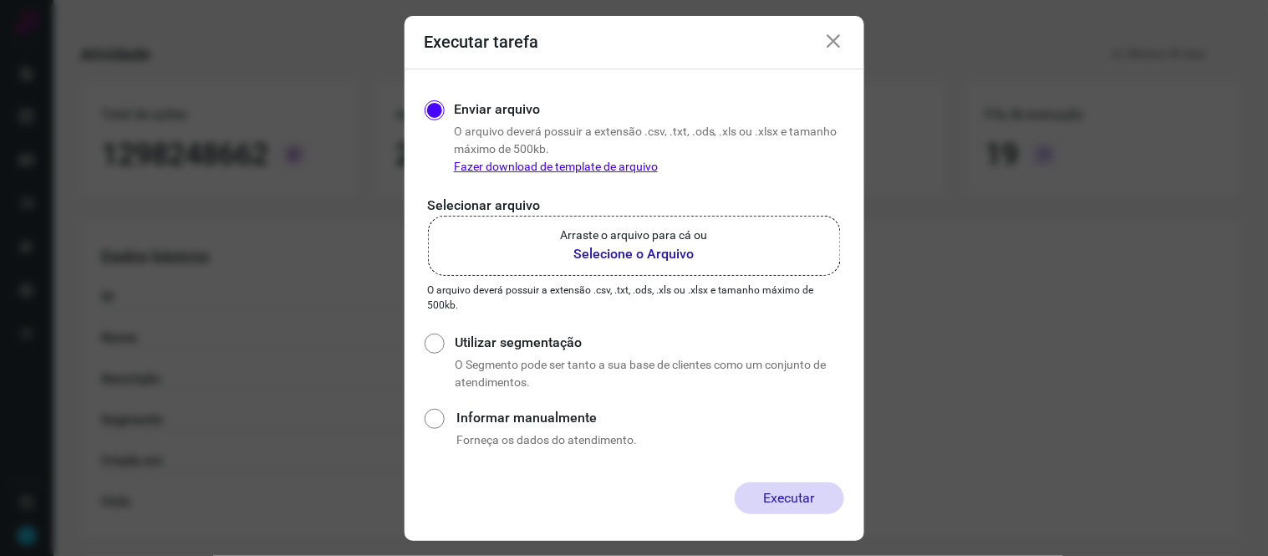
click at [639, 248] on b "Selecione o Arquivo" at bounding box center [634, 254] width 147 height 20
click at [0, 0] on input "Arraste o arquivo para cá ou Selecione o Arquivo" at bounding box center [0, 0] width 0 height 0
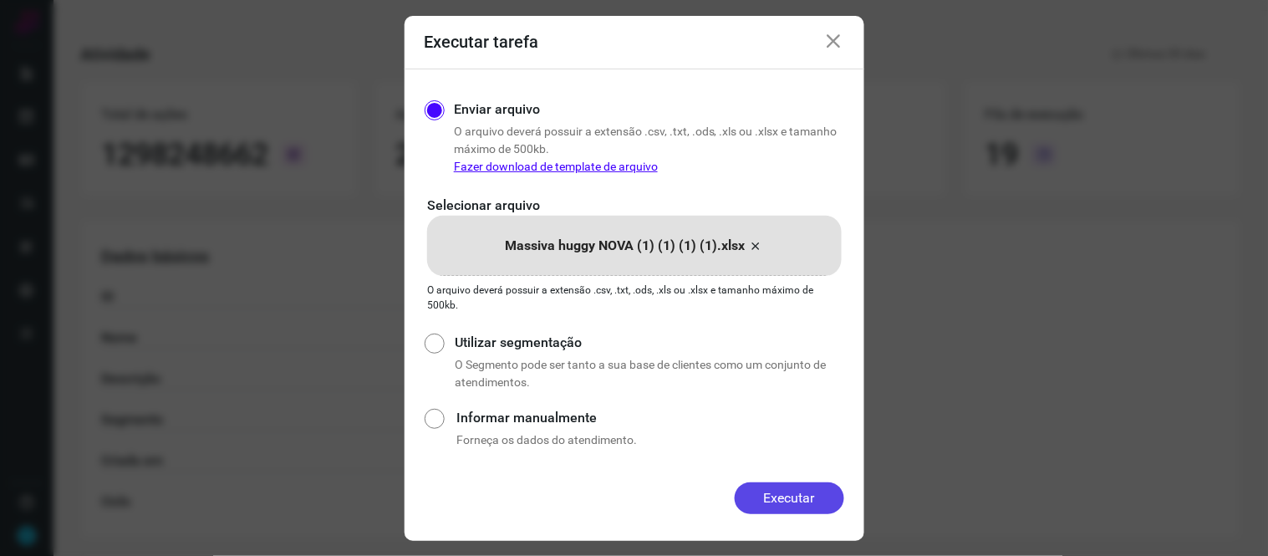
click at [811, 496] on button "Executar" at bounding box center [788, 498] width 109 height 32
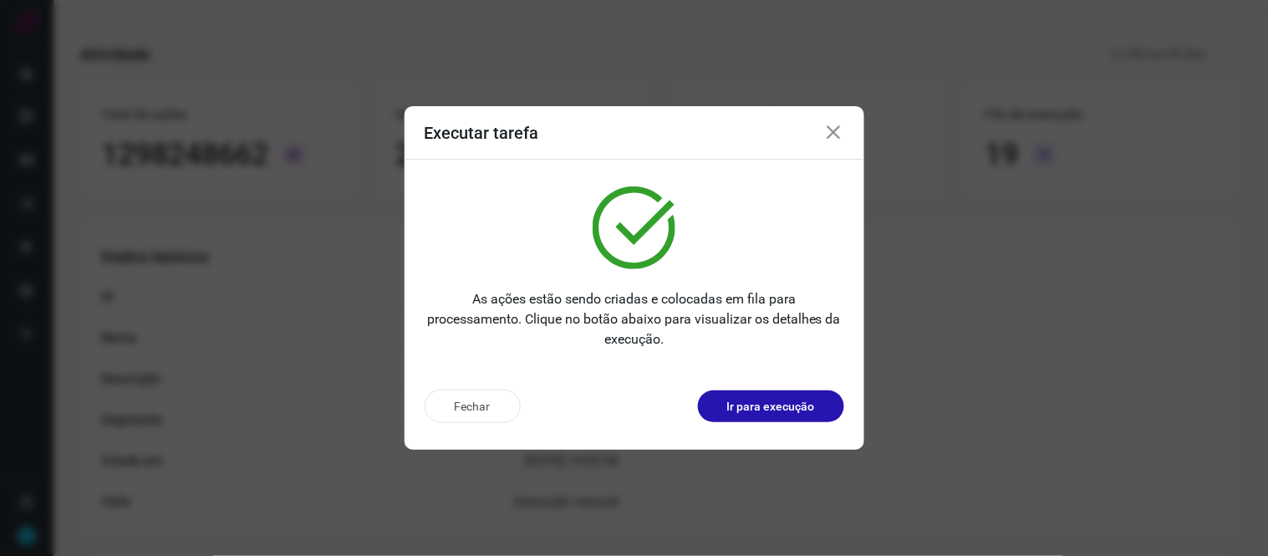
click at [832, 136] on icon at bounding box center [834, 133] width 20 height 20
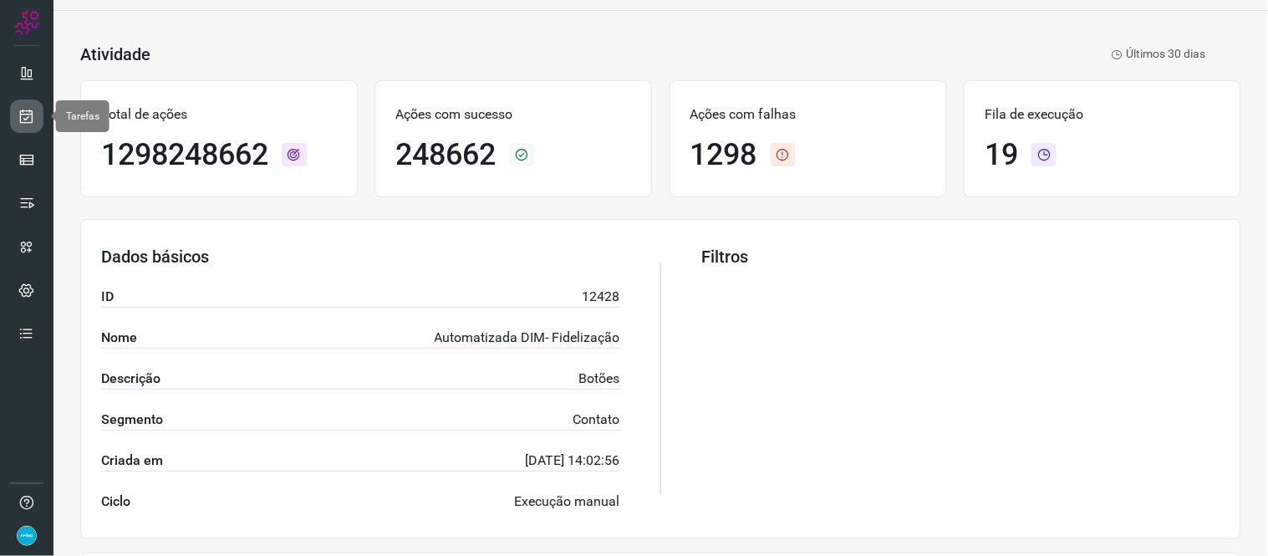
click at [17, 112] on link at bounding box center [26, 115] width 33 height 33
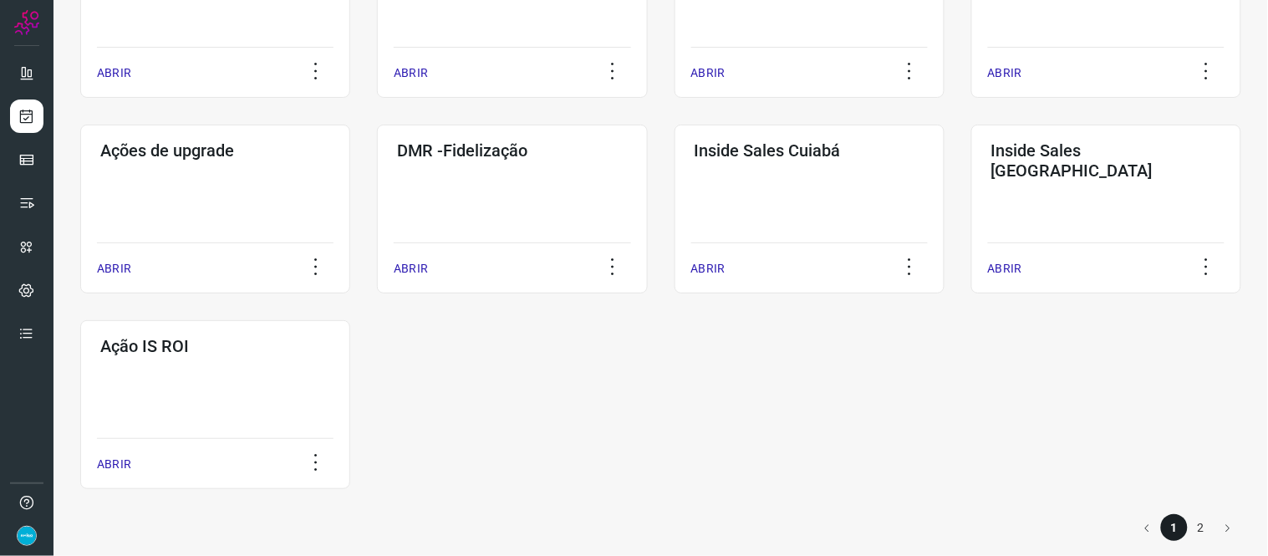
scroll to position [805, 0]
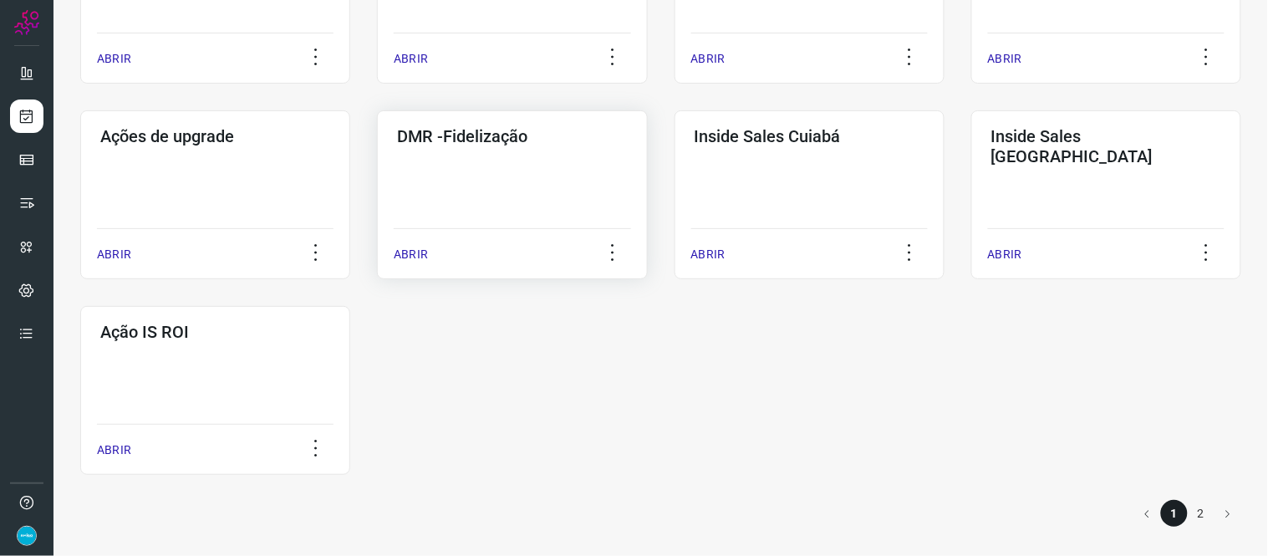
click at [408, 252] on p "ABRIR" at bounding box center [411, 255] width 34 height 18
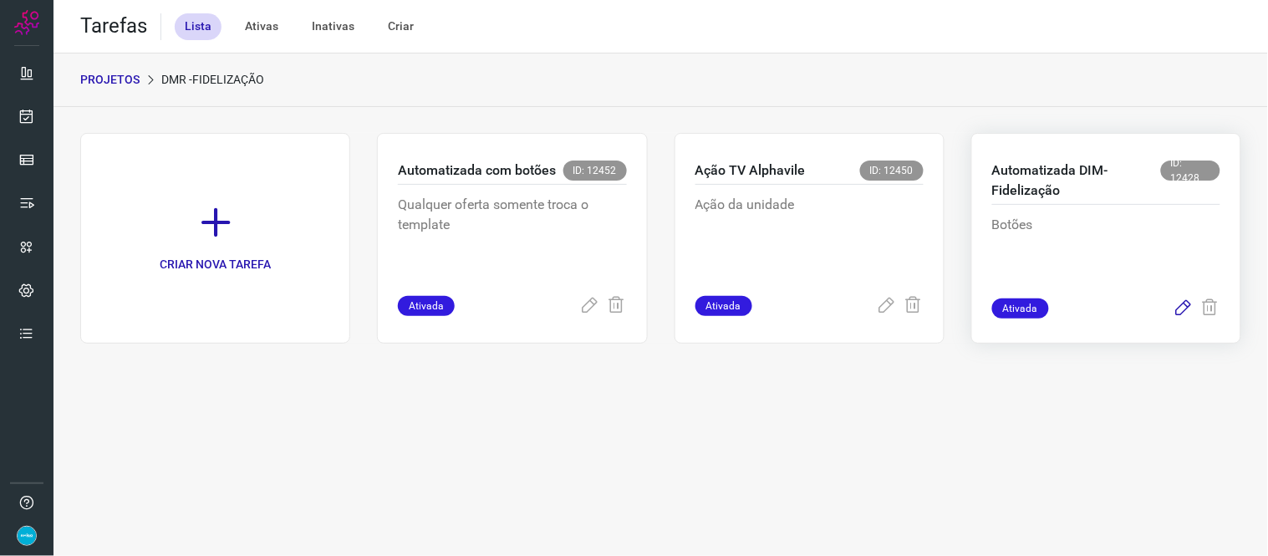
click at [1179, 302] on icon at bounding box center [1183, 308] width 20 height 20
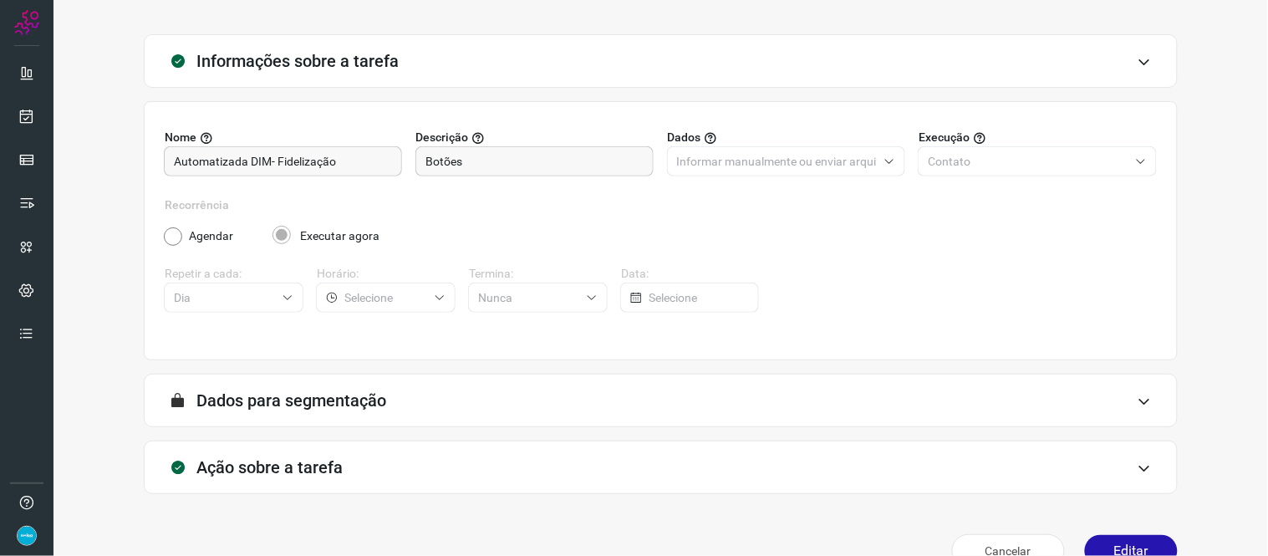
scroll to position [96, 0]
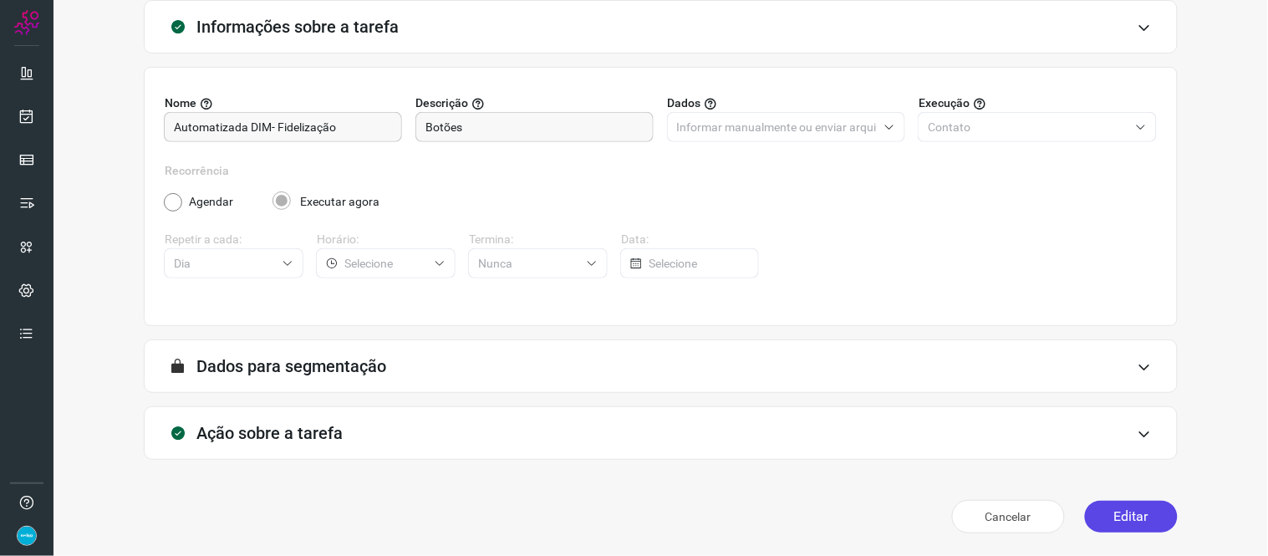
click at [1115, 515] on button "Editar" at bounding box center [1131, 517] width 93 height 32
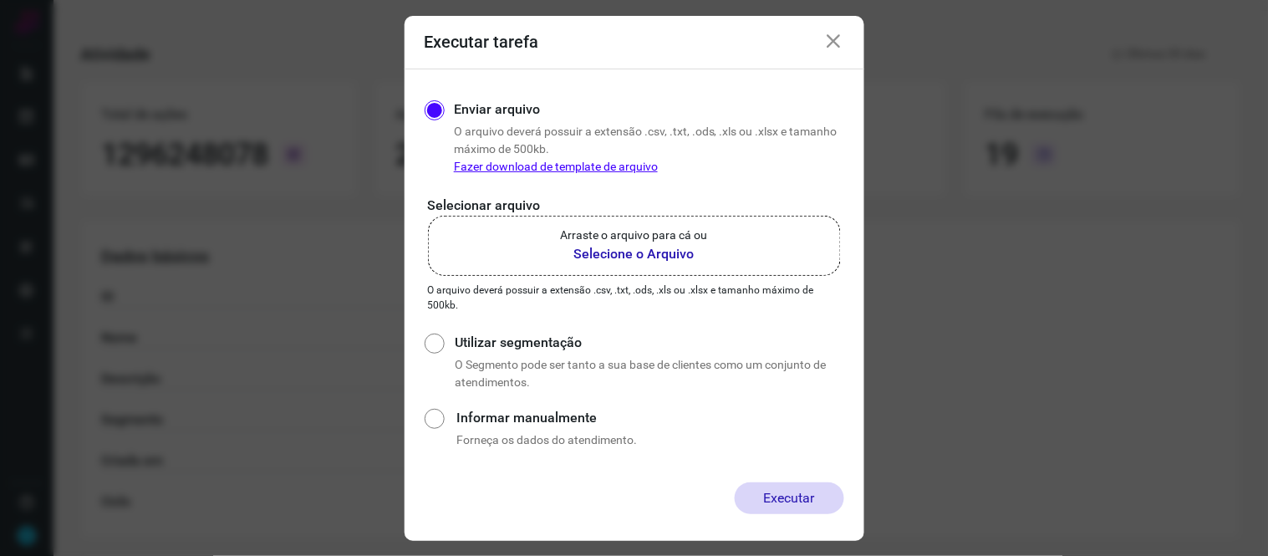
click at [620, 242] on p "Arraste o arquivo para cá ou" at bounding box center [634, 235] width 147 height 18
click at [0, 0] on input "Arraste o arquivo para cá ou Selecione o Arquivo" at bounding box center [0, 0] width 0 height 0
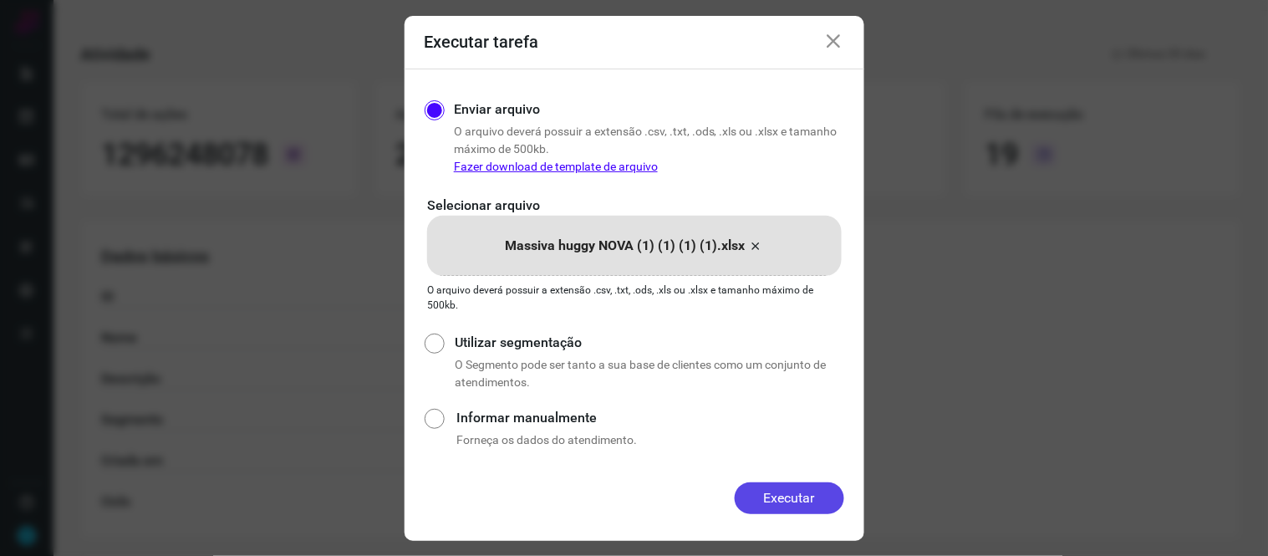
click at [765, 493] on button "Executar" at bounding box center [788, 498] width 109 height 32
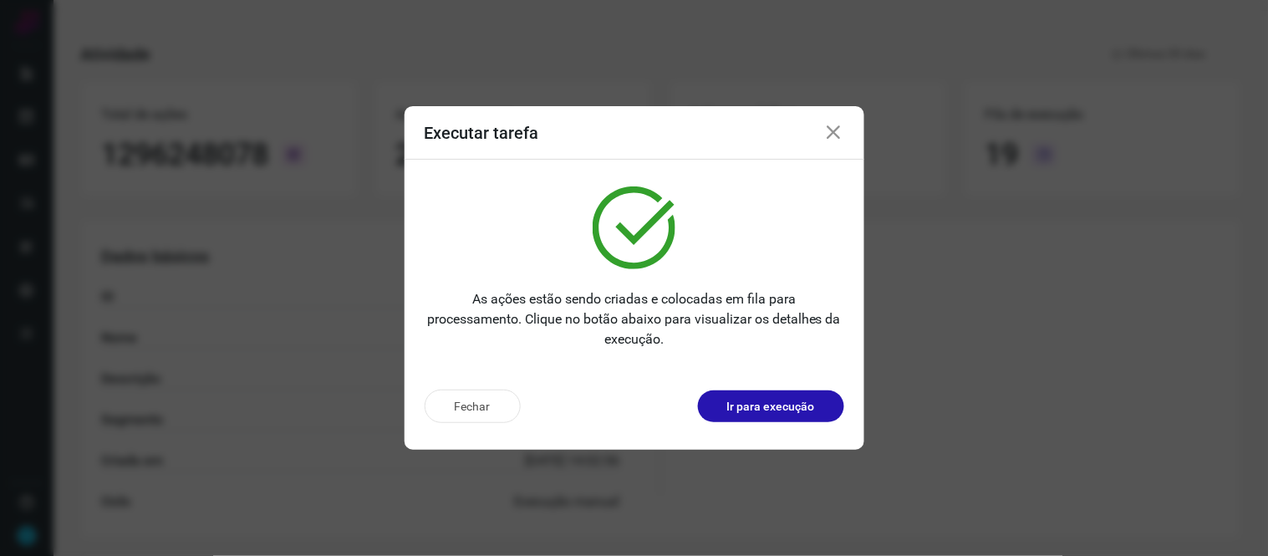
click at [837, 136] on icon at bounding box center [834, 133] width 20 height 20
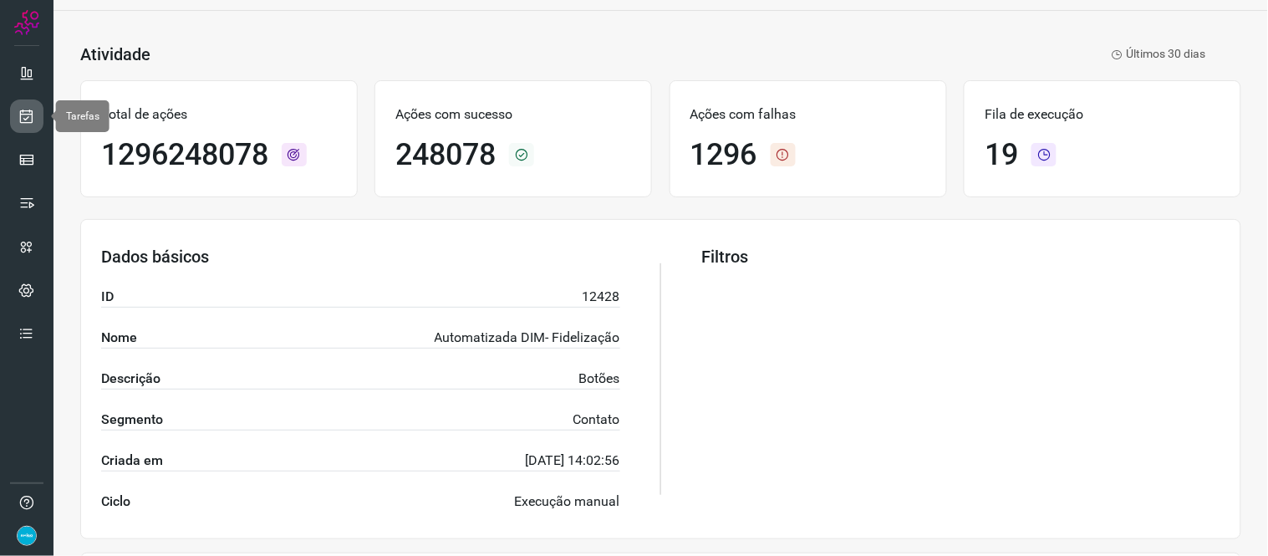
click at [29, 109] on icon at bounding box center [27, 116] width 18 height 17
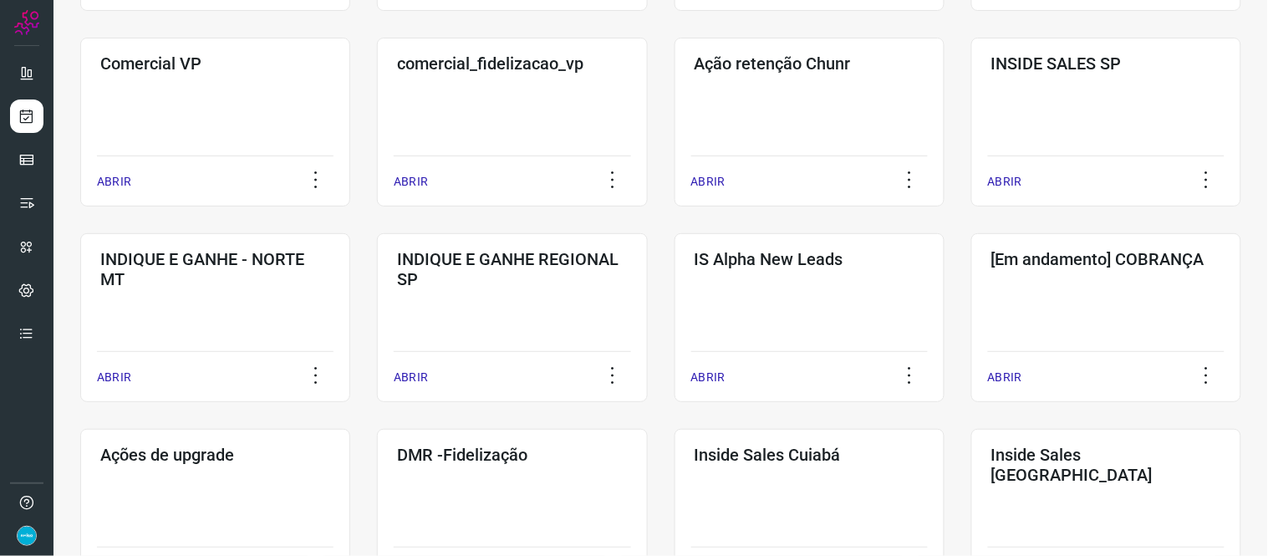
scroll to position [805, 0]
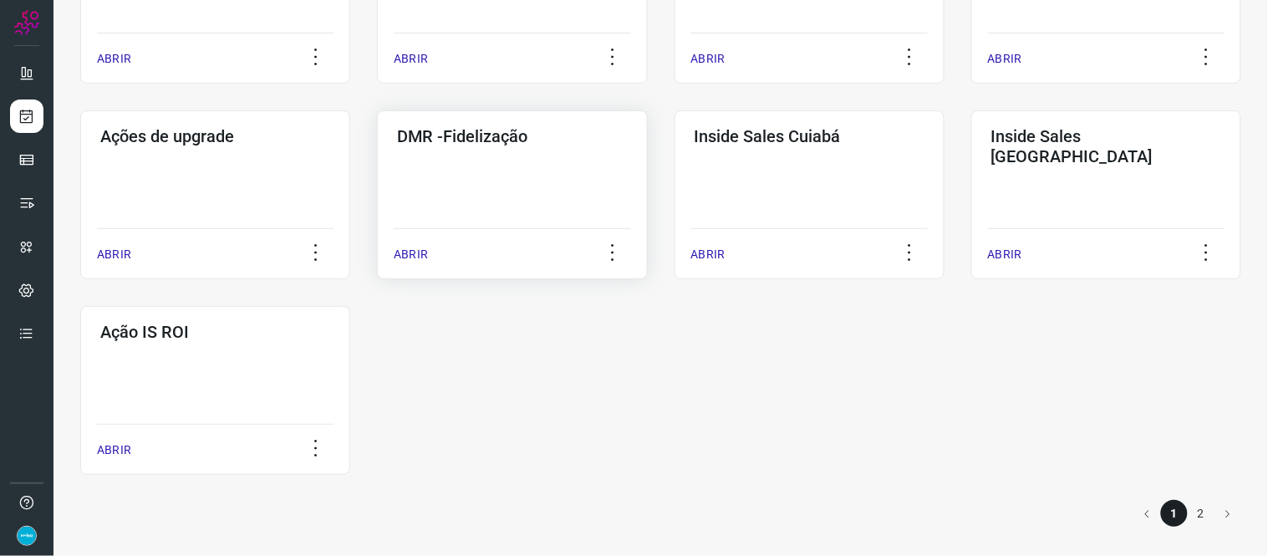
click at [398, 254] on p "ABRIR" at bounding box center [411, 255] width 34 height 18
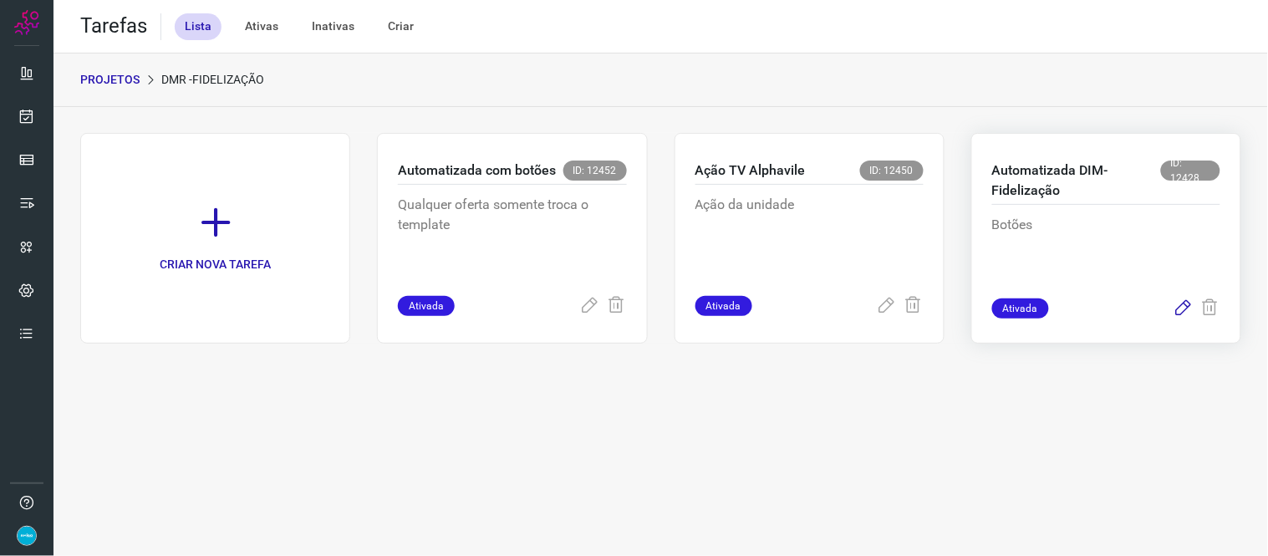
click at [1187, 304] on icon at bounding box center [1183, 308] width 20 height 20
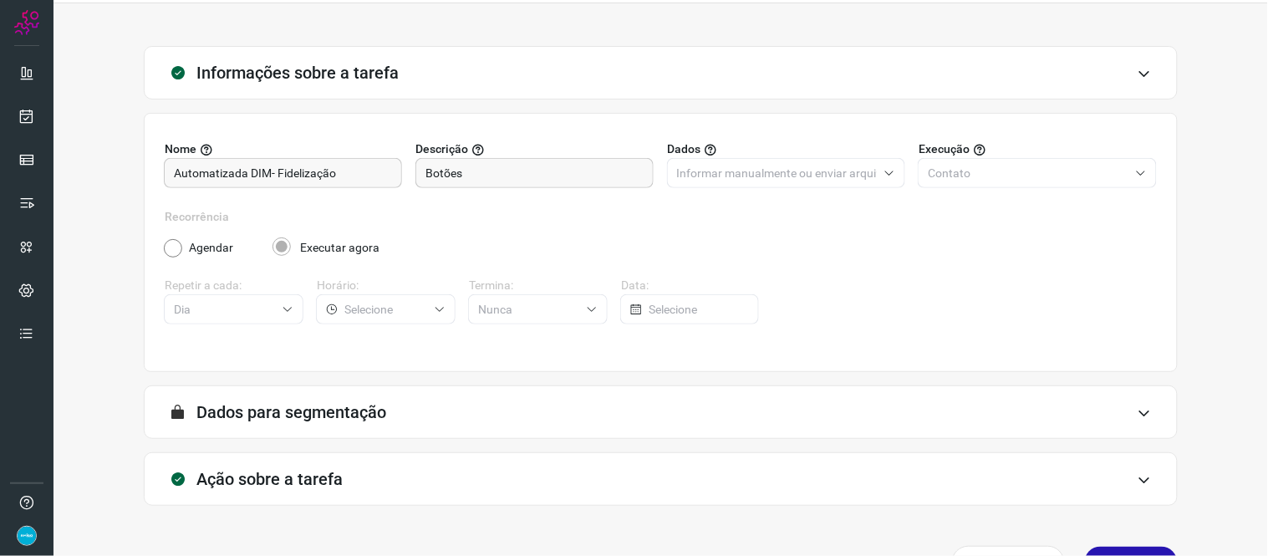
scroll to position [96, 0]
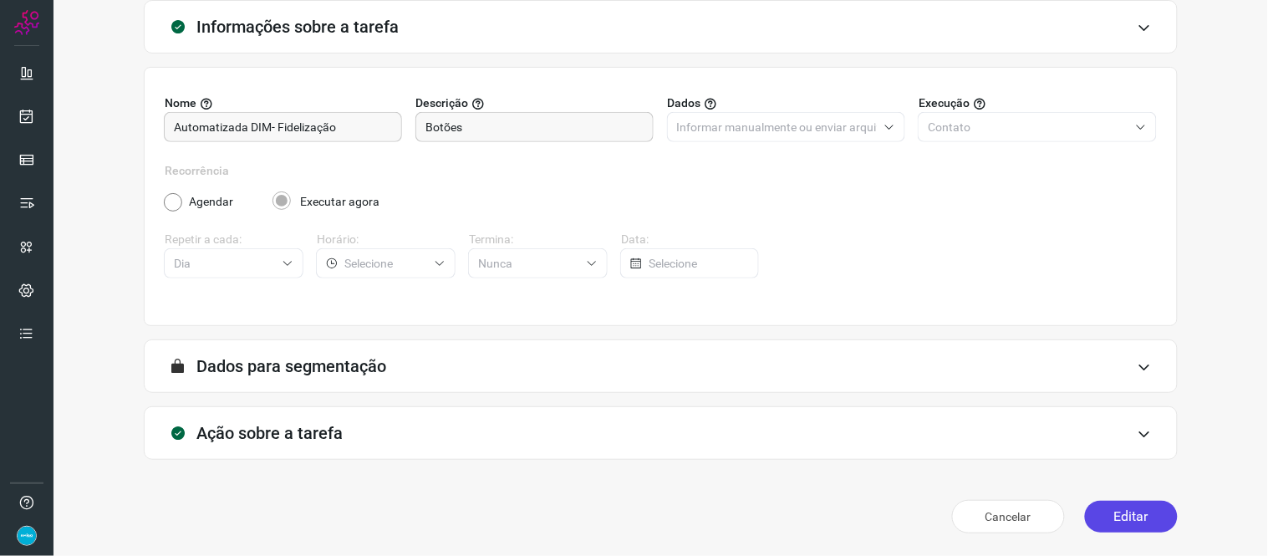
click at [1131, 506] on button "Editar" at bounding box center [1131, 517] width 93 height 32
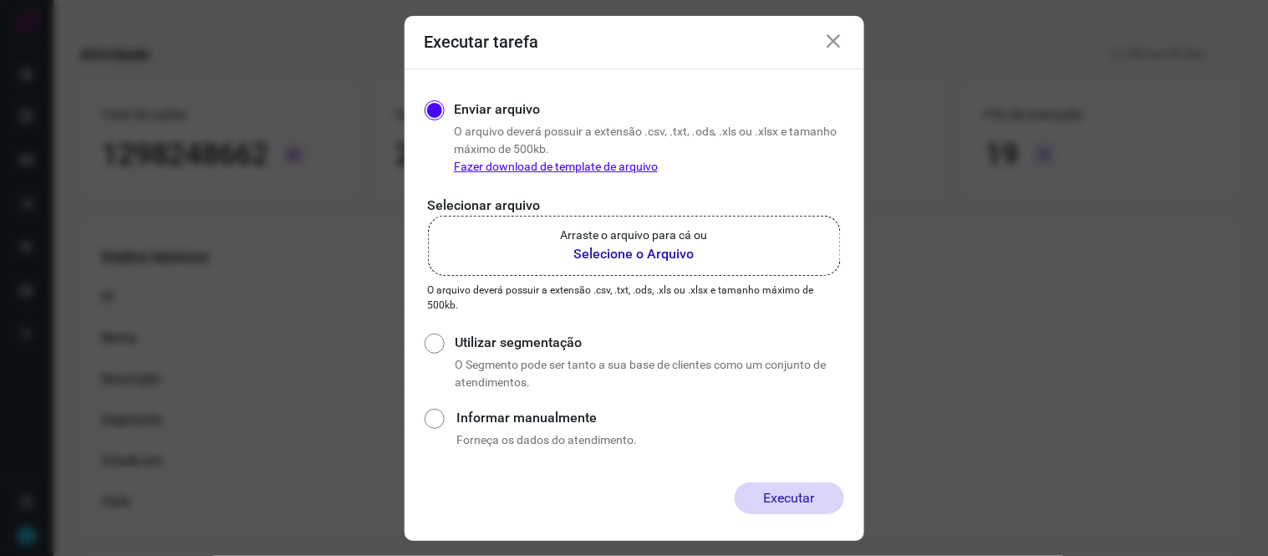
click at [620, 252] on b "Selecione o Arquivo" at bounding box center [634, 254] width 147 height 20
click at [0, 0] on input "Arraste o arquivo para cá ou Selecione o Arquivo" at bounding box center [0, 0] width 0 height 0
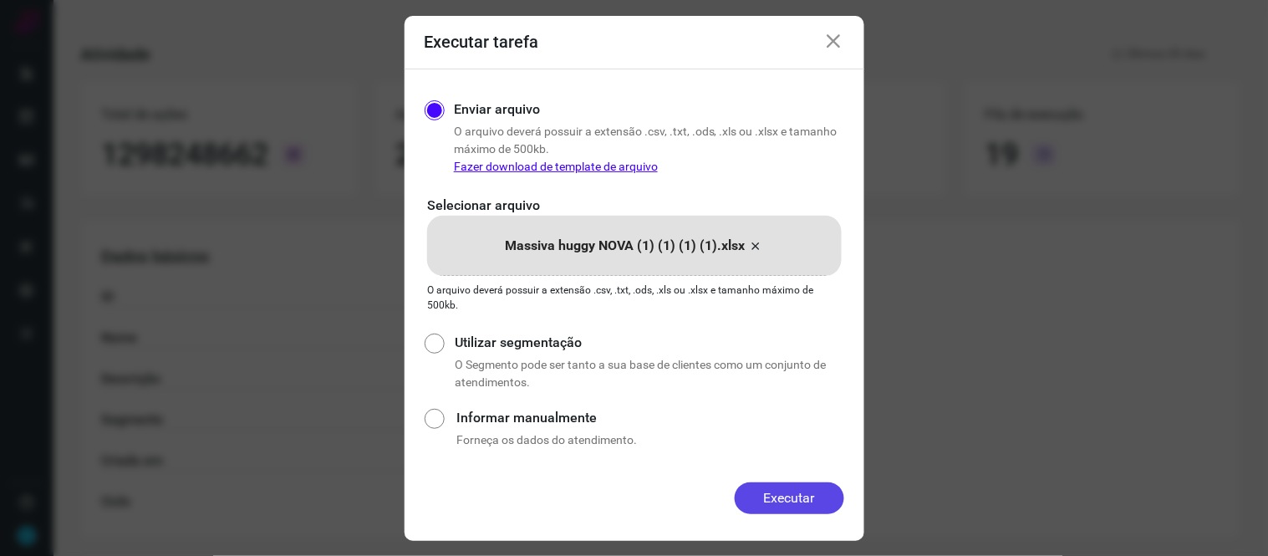
click at [796, 487] on button "Executar" at bounding box center [788, 498] width 109 height 32
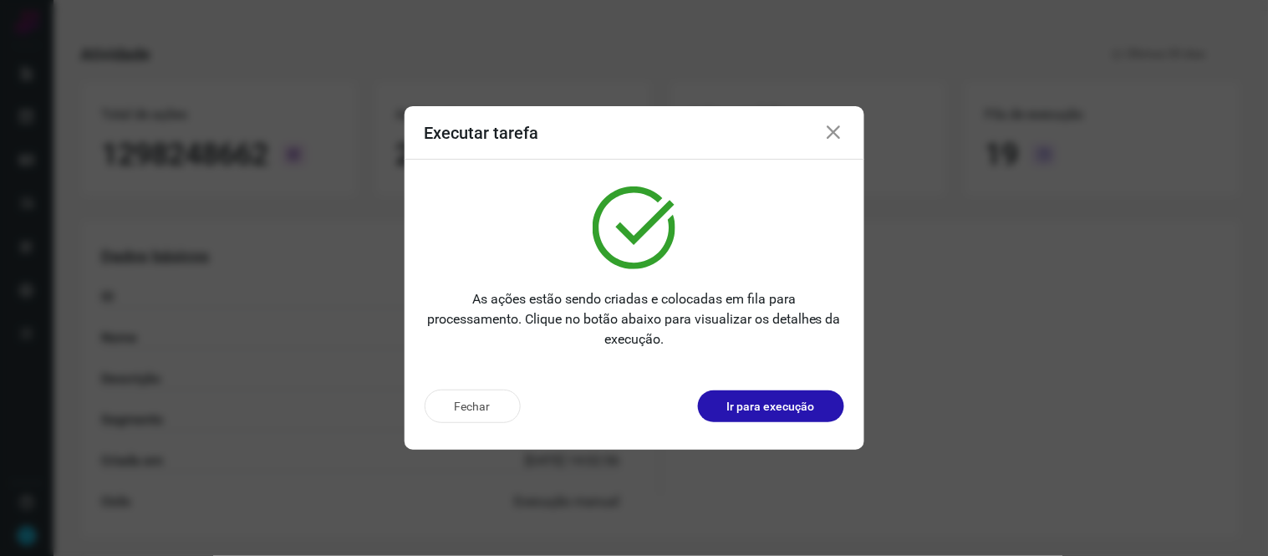
click at [833, 135] on icon at bounding box center [834, 133] width 20 height 20
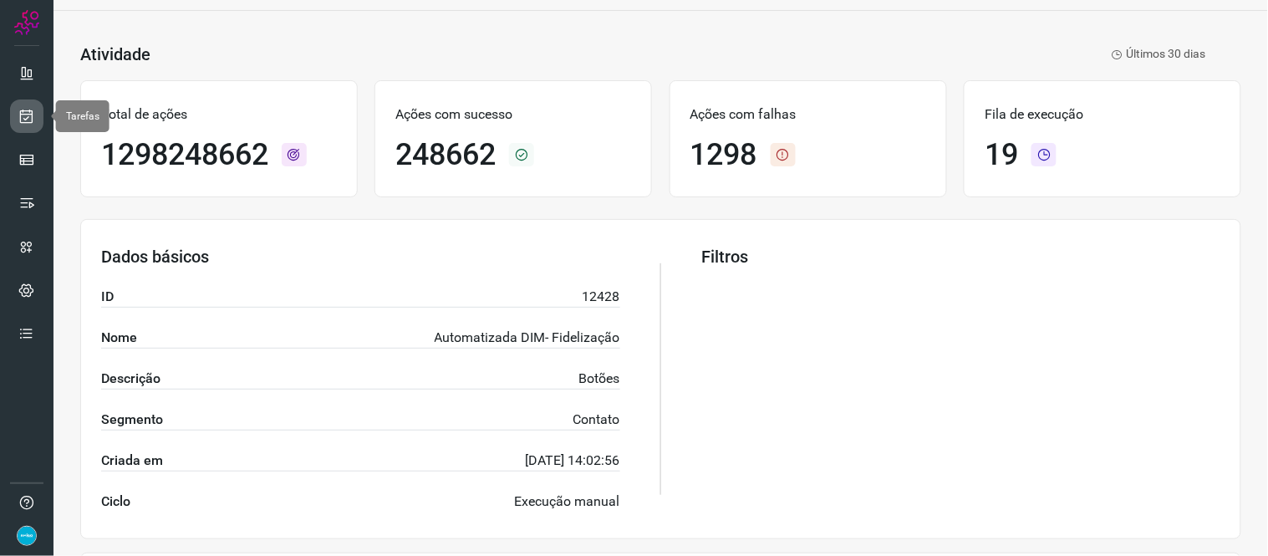
click at [18, 125] on link at bounding box center [26, 115] width 33 height 33
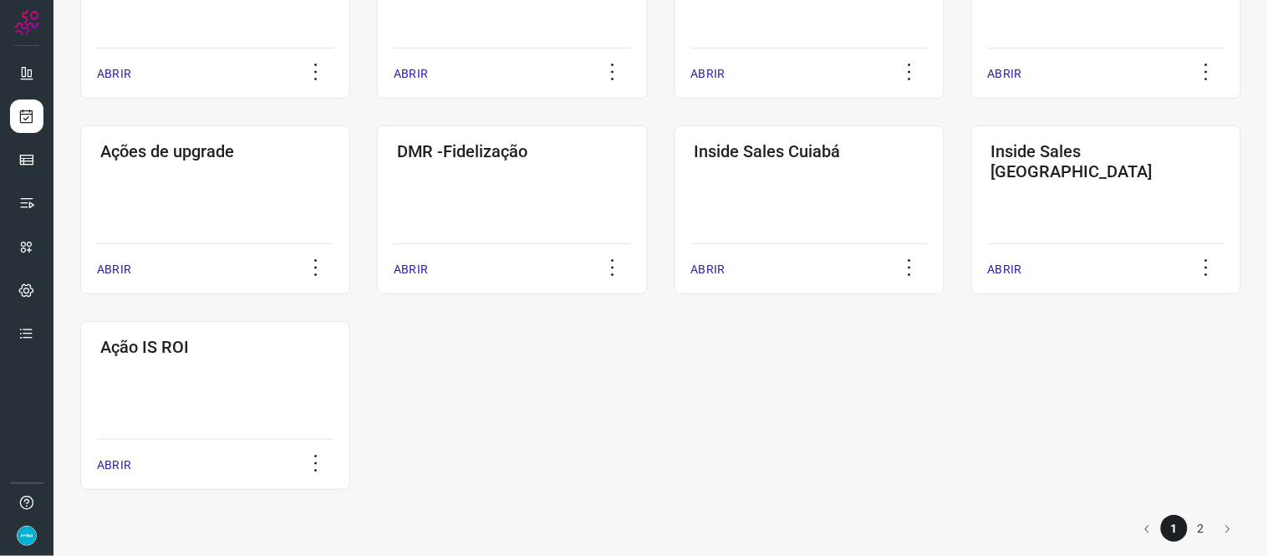
scroll to position [805, 0]
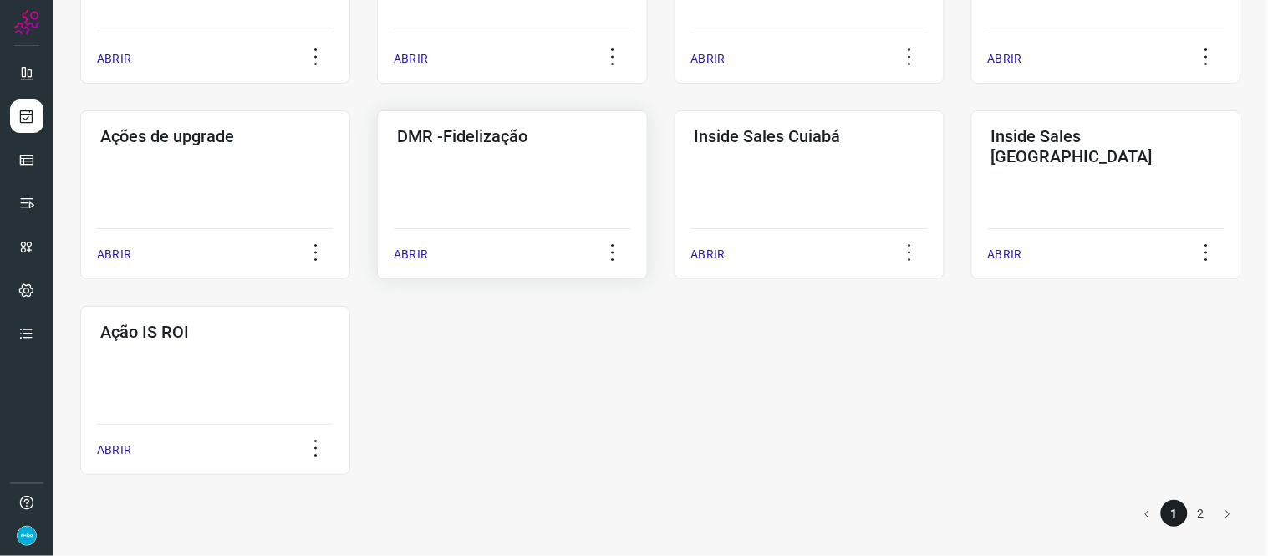
click at [406, 260] on p "ABRIR" at bounding box center [411, 255] width 34 height 18
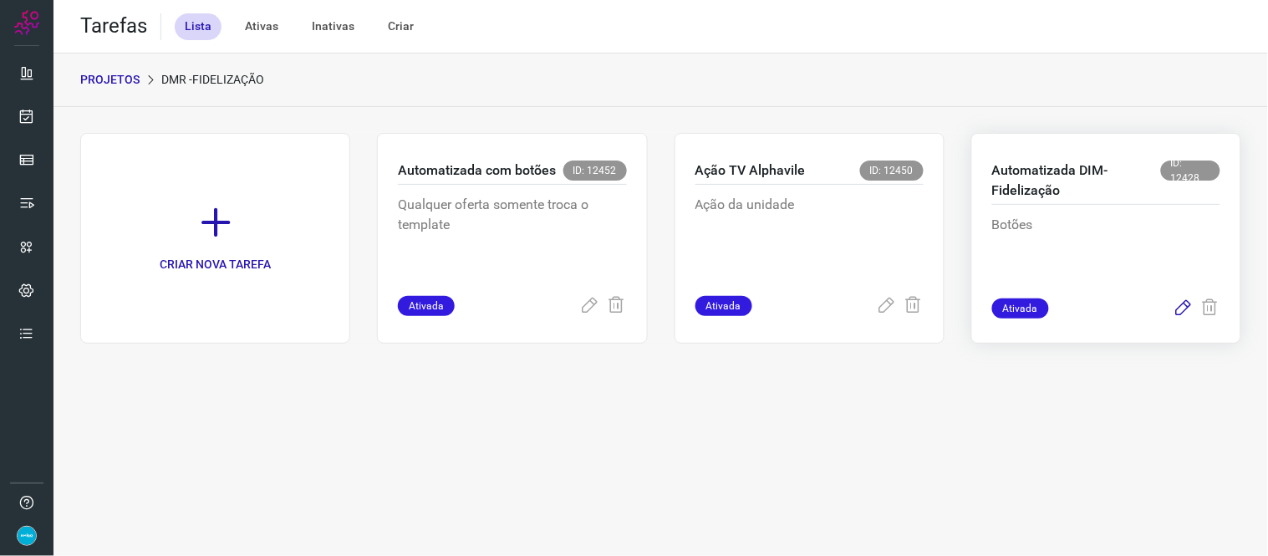
click at [1187, 306] on icon at bounding box center [1183, 308] width 20 height 20
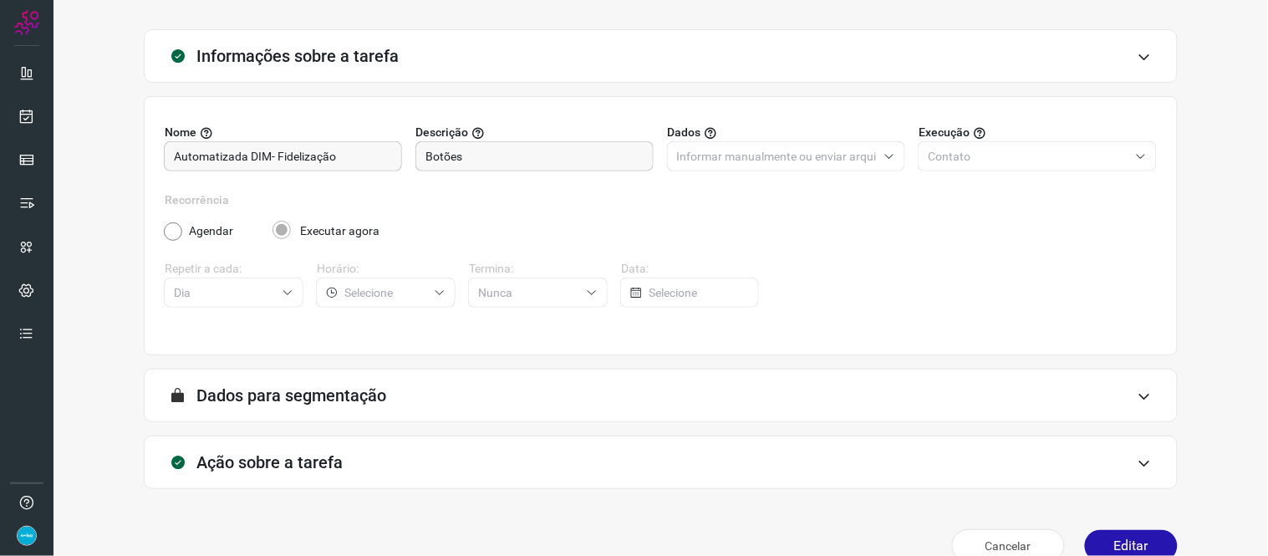
scroll to position [96, 0]
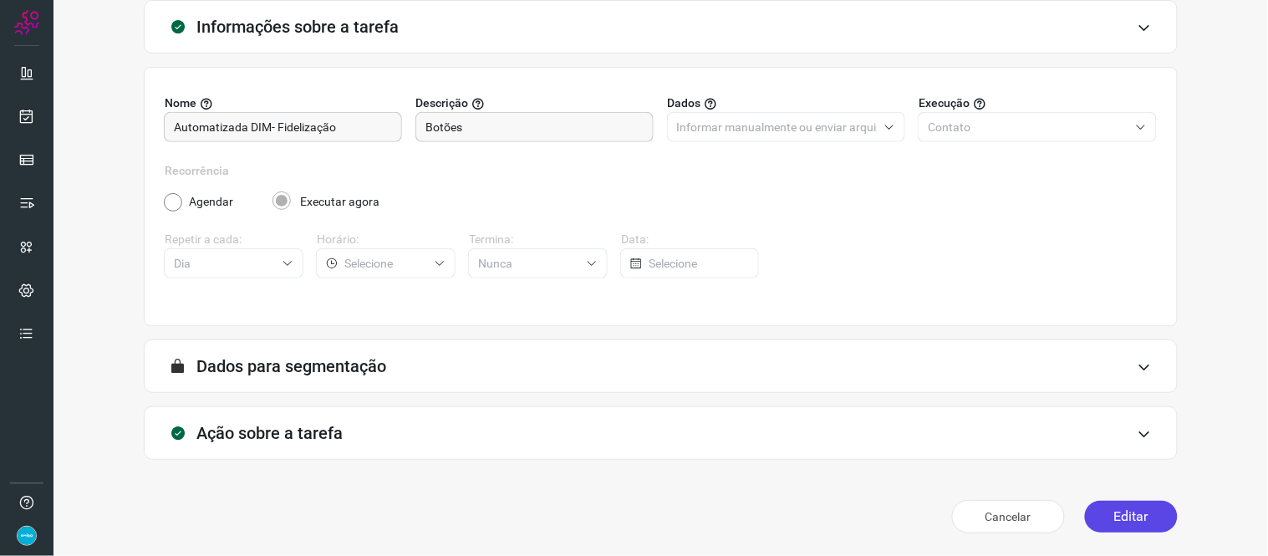
click at [1131, 507] on button "Editar" at bounding box center [1131, 517] width 93 height 32
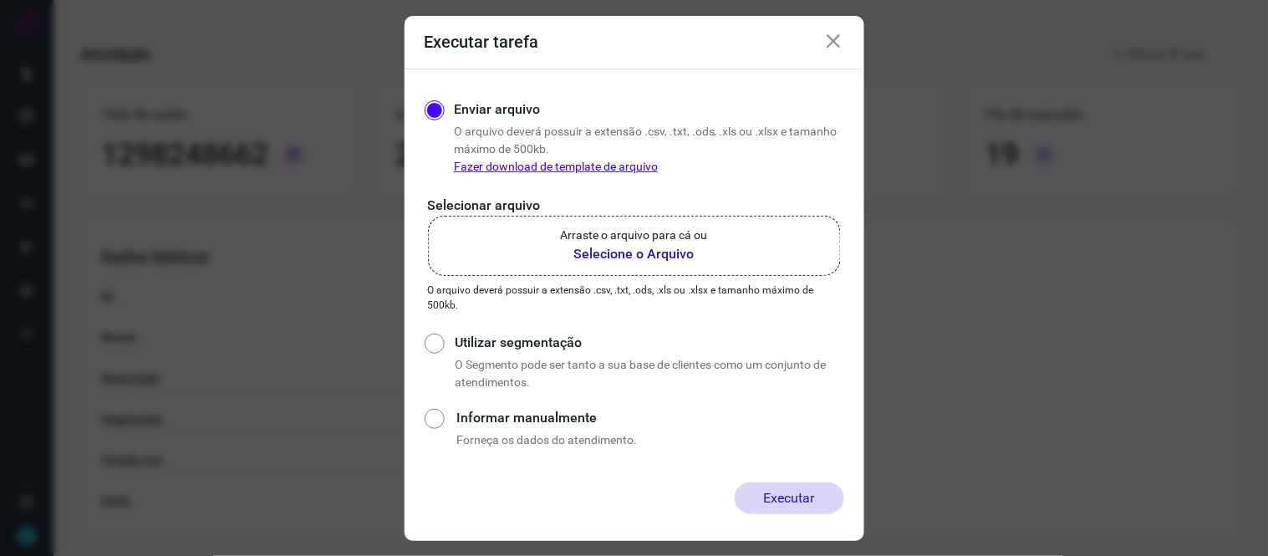
click at [627, 254] on b "Selecione o Arquivo" at bounding box center [634, 254] width 147 height 20
click at [0, 0] on input "Arraste o arquivo para cá ou Selecione o Arquivo" at bounding box center [0, 0] width 0 height 0
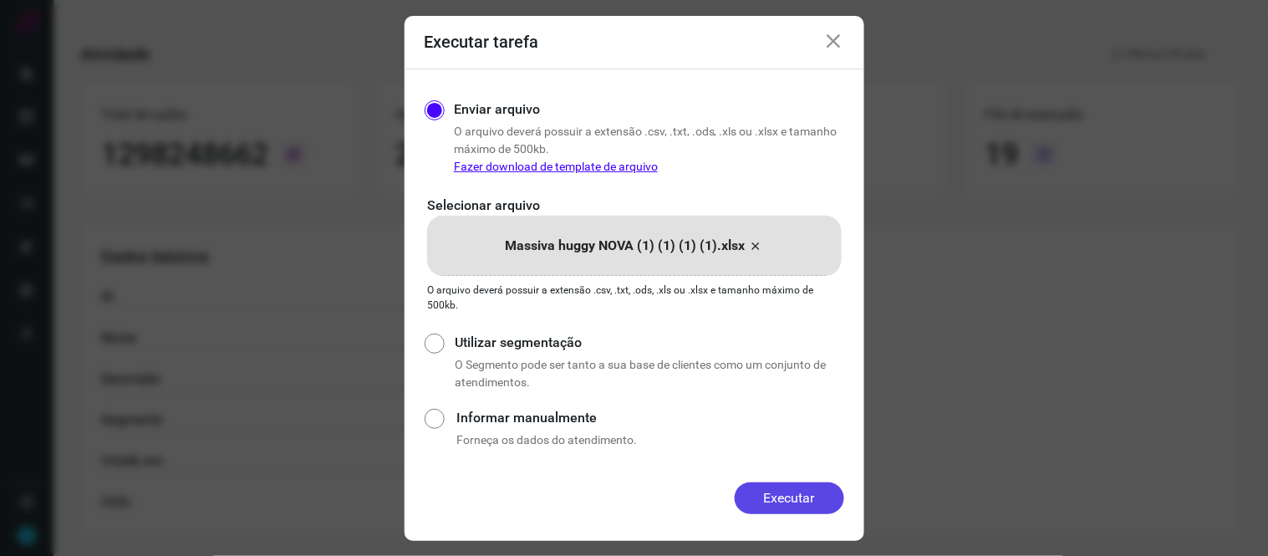
click at [808, 493] on button "Executar" at bounding box center [788, 498] width 109 height 32
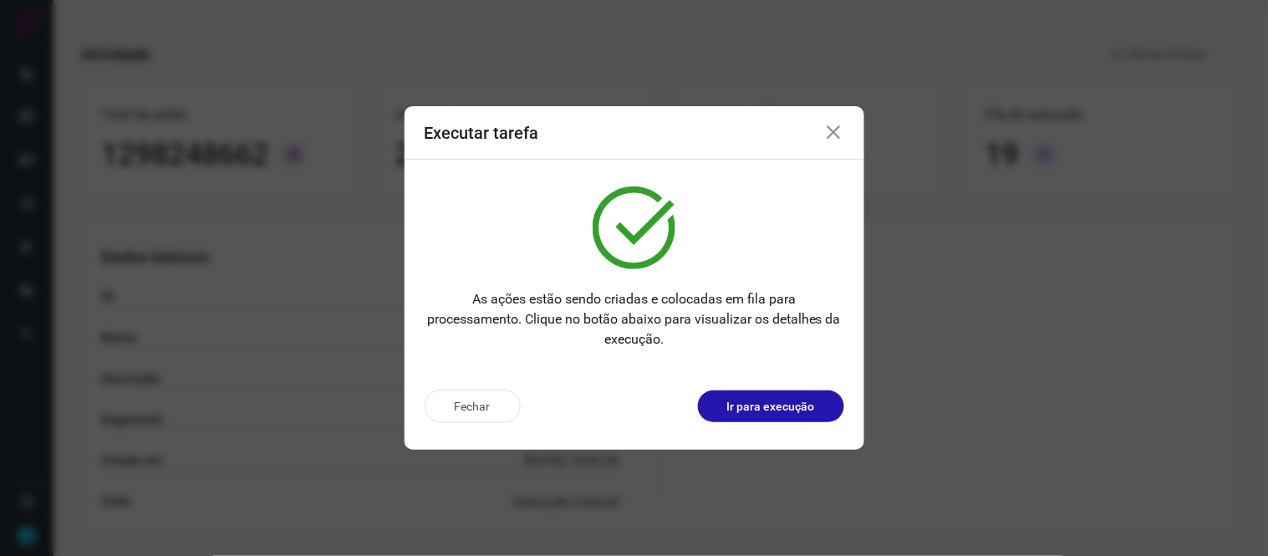
click at [832, 137] on icon at bounding box center [834, 133] width 20 height 20
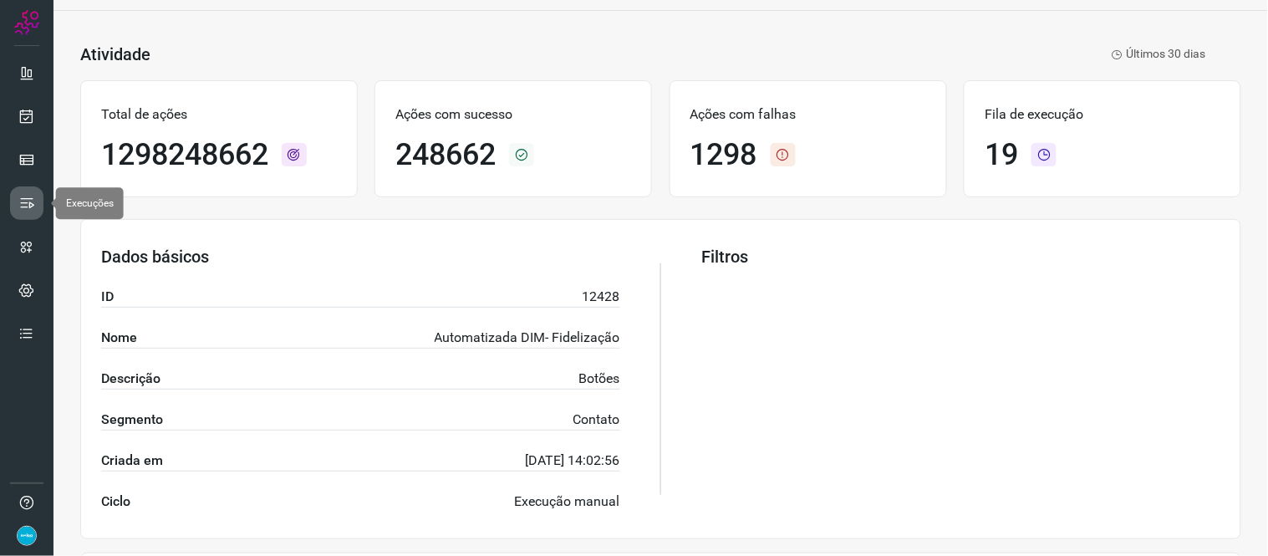
click at [23, 207] on icon at bounding box center [26, 203] width 17 height 17
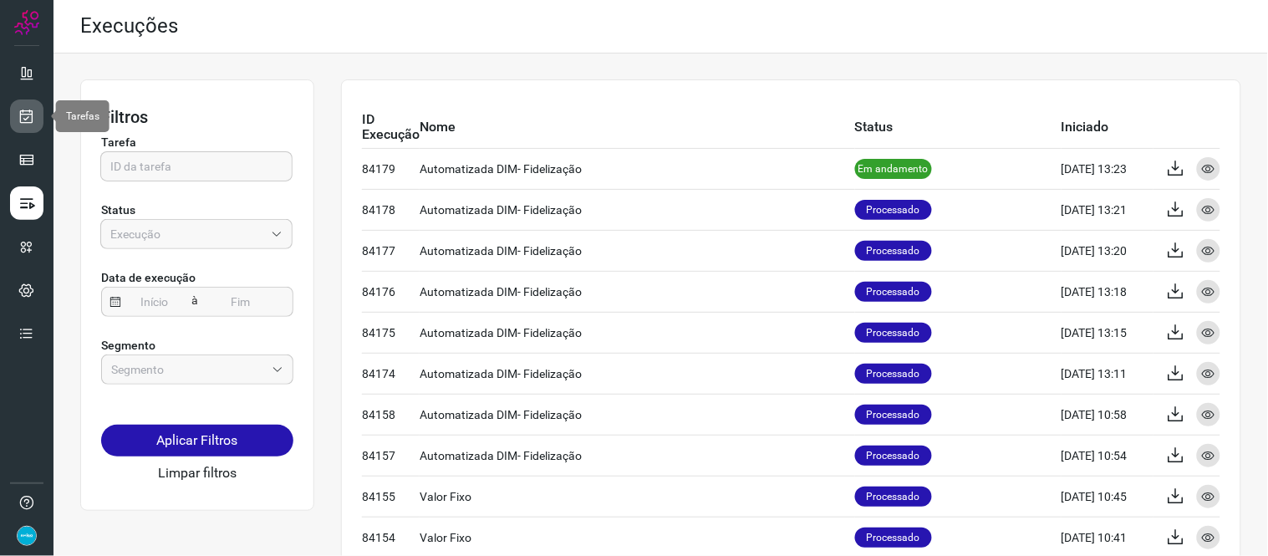
click at [31, 114] on icon at bounding box center [27, 116] width 18 height 17
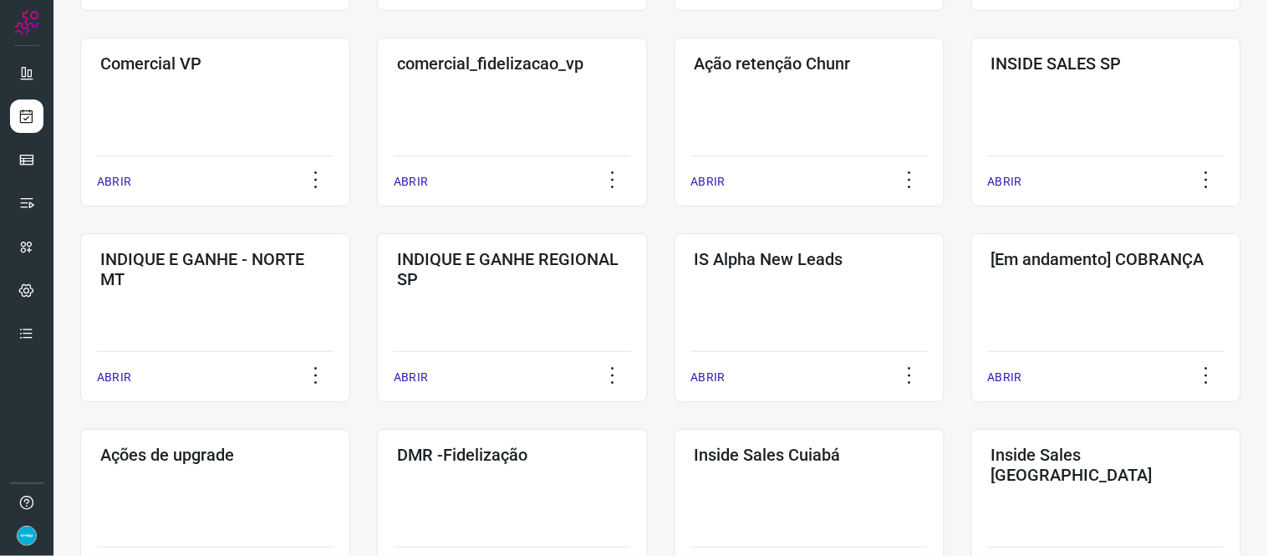
scroll to position [805, 0]
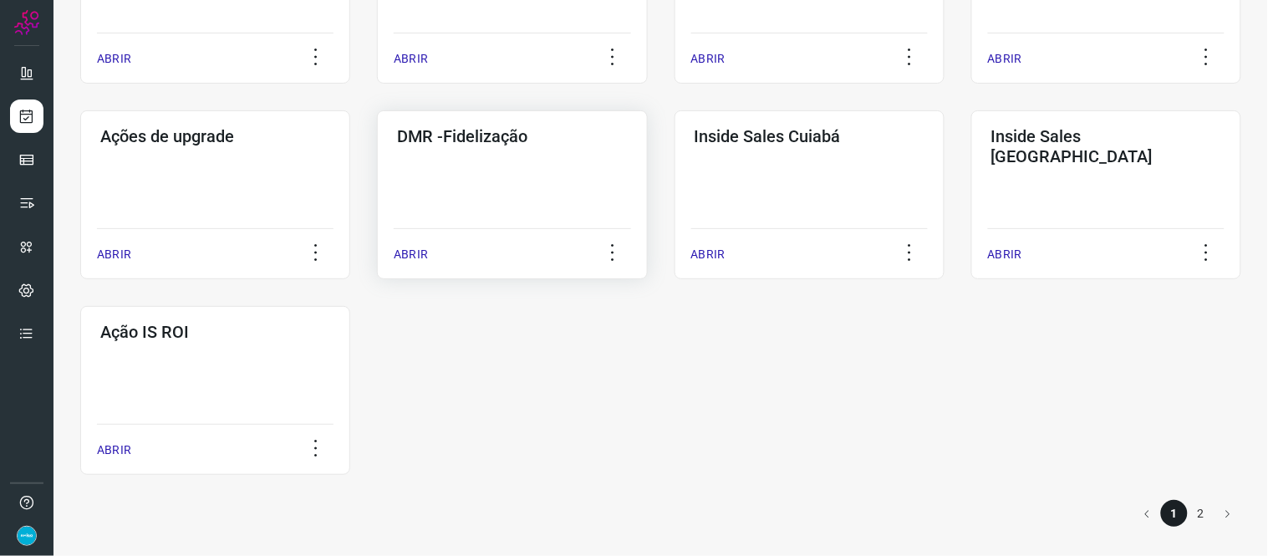
click at [410, 247] on p "ABRIR" at bounding box center [411, 255] width 34 height 18
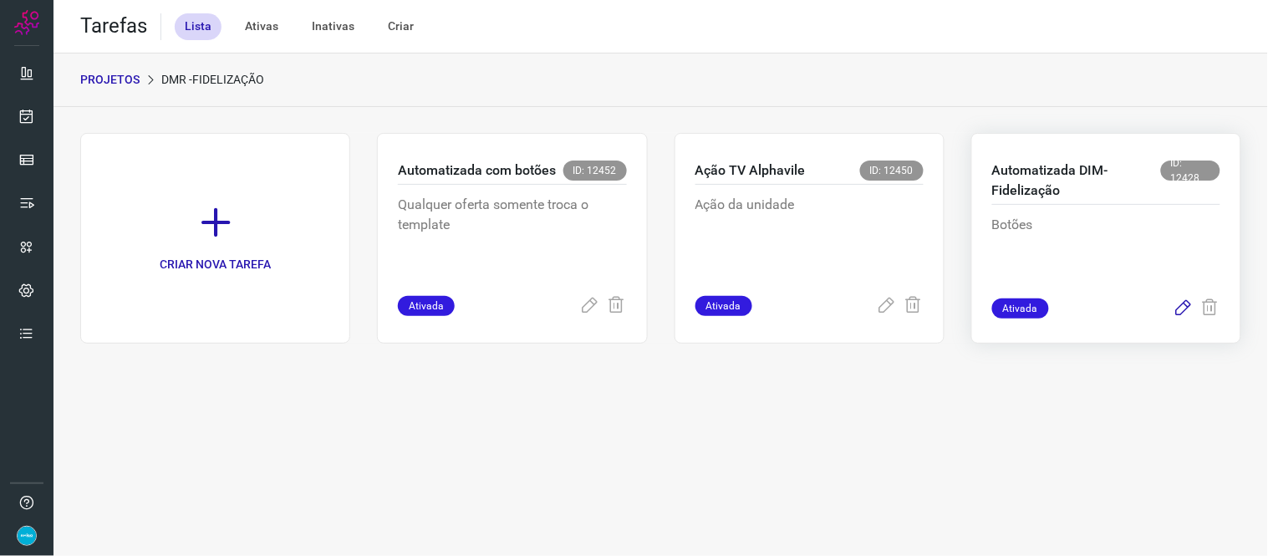
click at [1179, 302] on icon at bounding box center [1183, 308] width 20 height 20
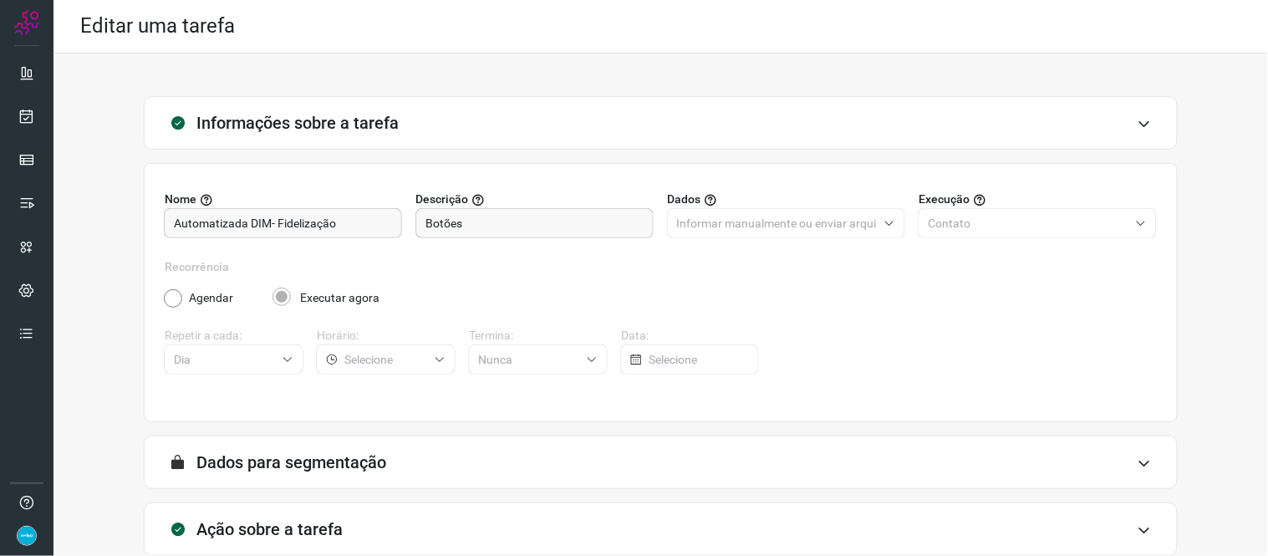
scroll to position [96, 0]
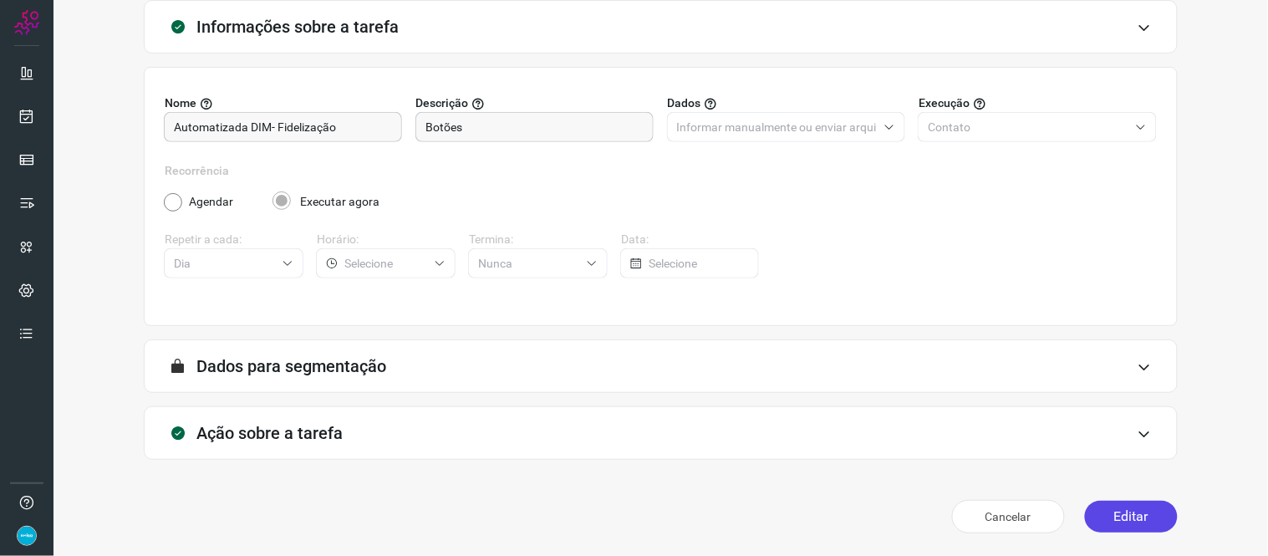
click at [1130, 515] on button "Editar" at bounding box center [1131, 517] width 93 height 32
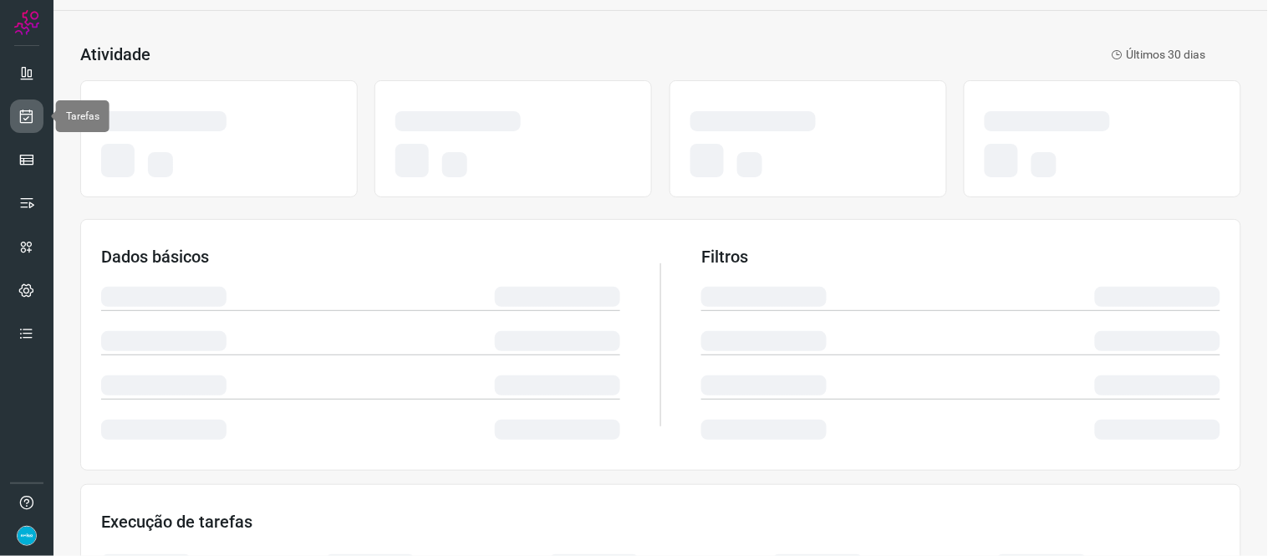
click at [28, 104] on link at bounding box center [26, 115] width 33 height 33
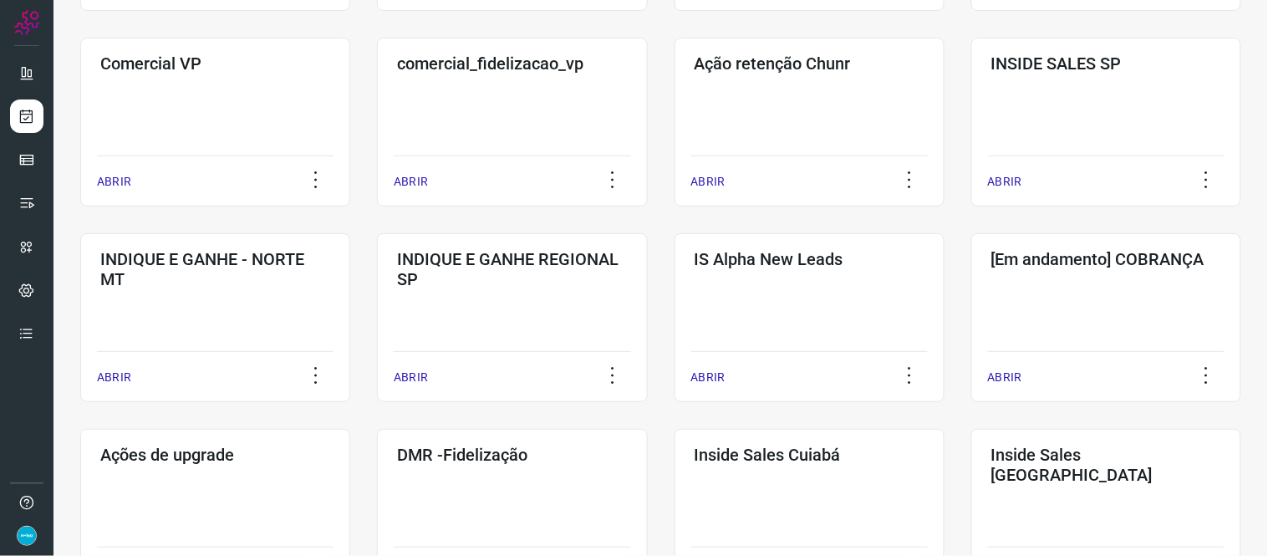
scroll to position [805, 0]
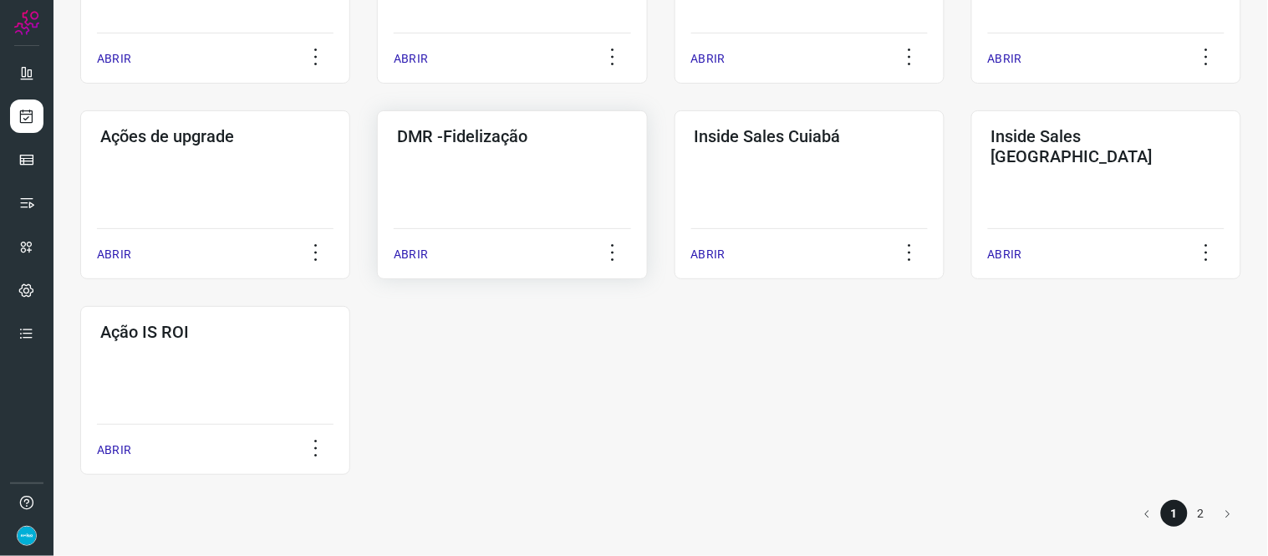
click at [399, 254] on p "ABRIR" at bounding box center [411, 255] width 34 height 18
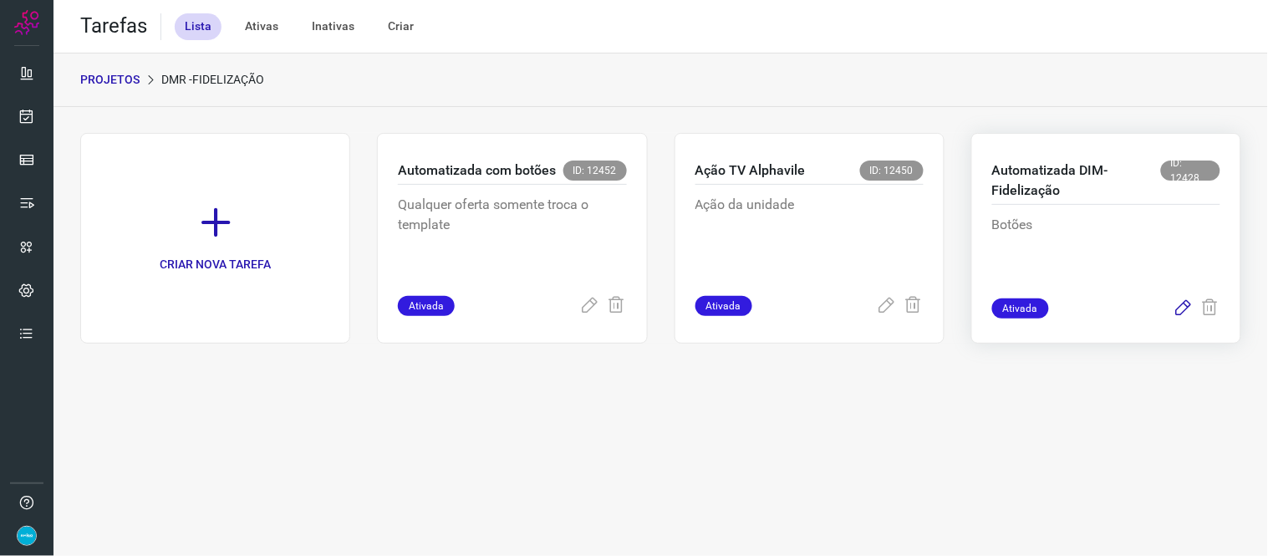
click at [1182, 302] on icon at bounding box center [1183, 308] width 20 height 20
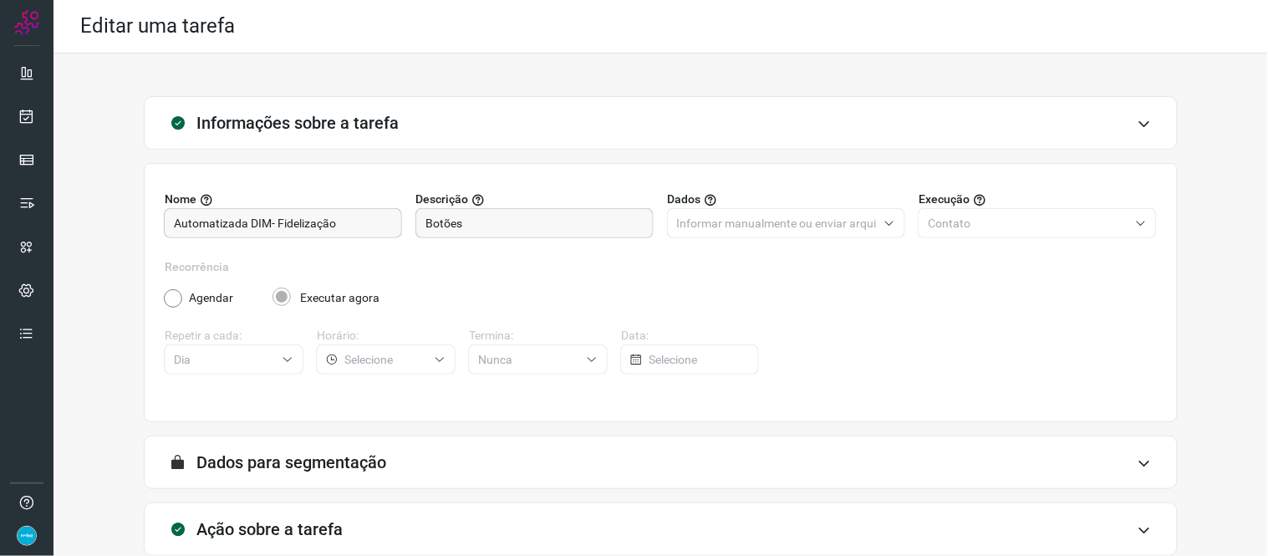
scroll to position [96, 0]
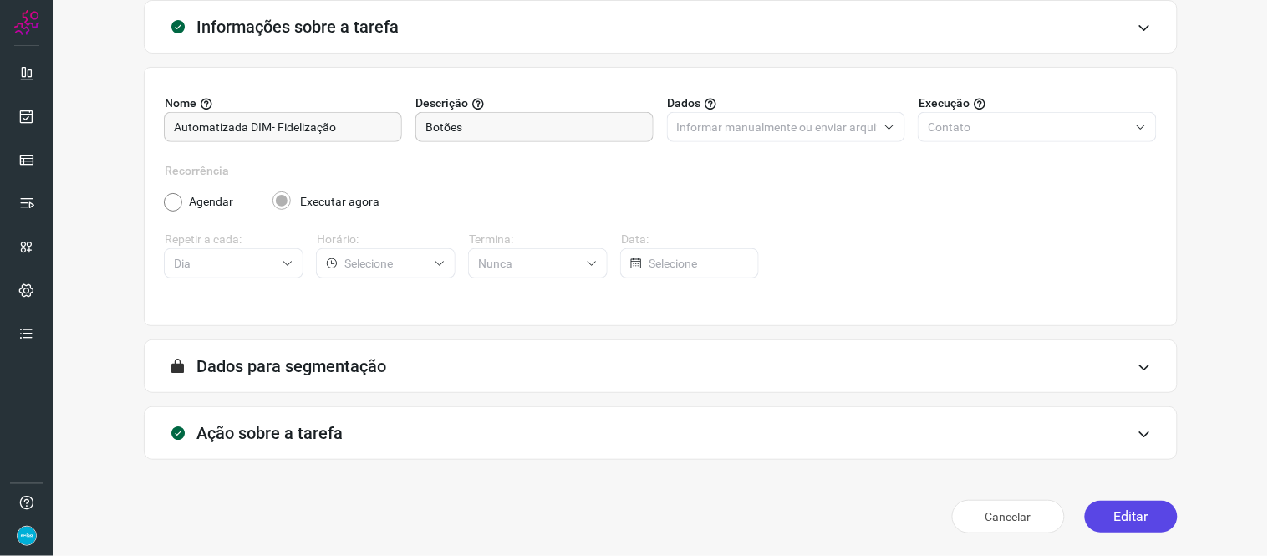
click at [1121, 511] on button "Editar" at bounding box center [1131, 517] width 93 height 32
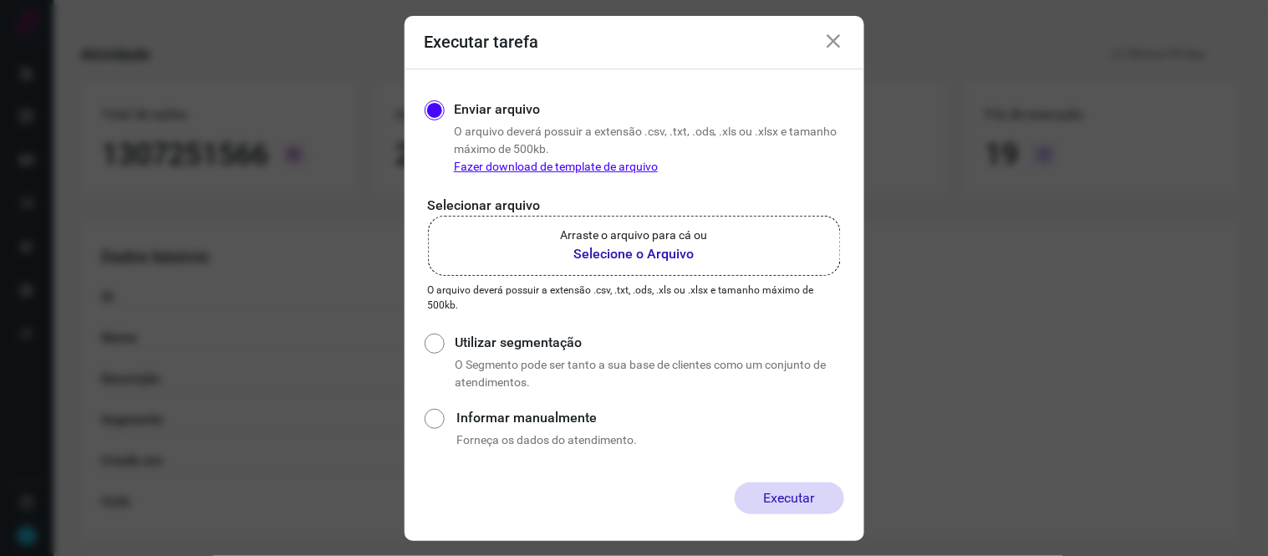
click at [680, 260] on b "Selecione o Arquivo" at bounding box center [634, 254] width 147 height 20
click at [0, 0] on input "Arraste o arquivo para cá ou Selecione o Arquivo" at bounding box center [0, 0] width 0 height 0
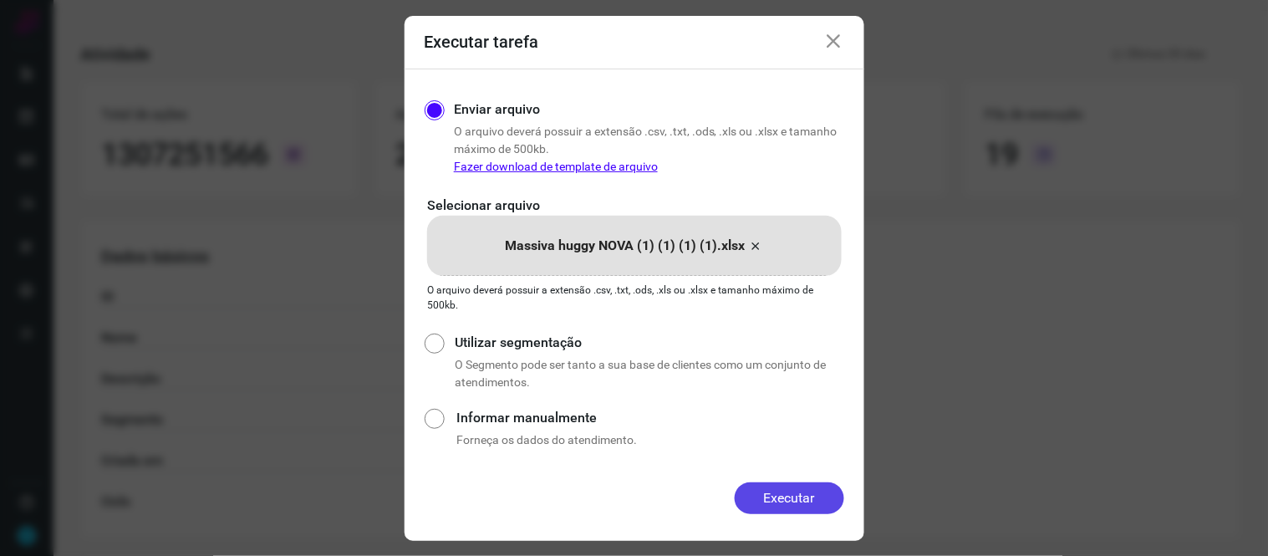
click at [805, 496] on button "Executar" at bounding box center [788, 498] width 109 height 32
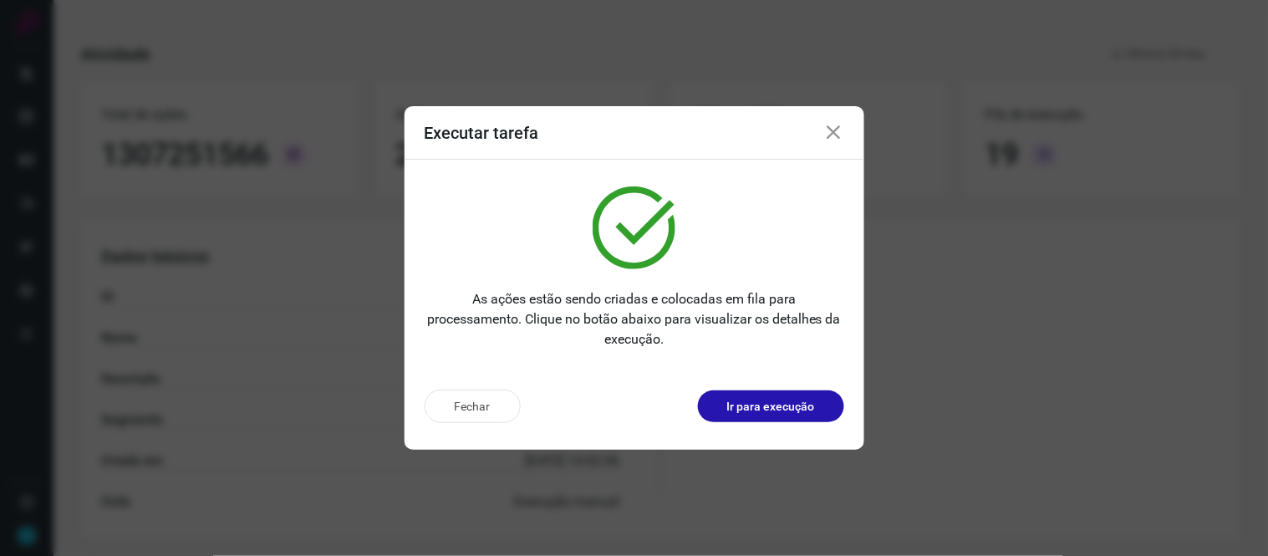
click at [836, 130] on icon at bounding box center [834, 133] width 20 height 20
